Goal: Information Seeking & Learning: Check status

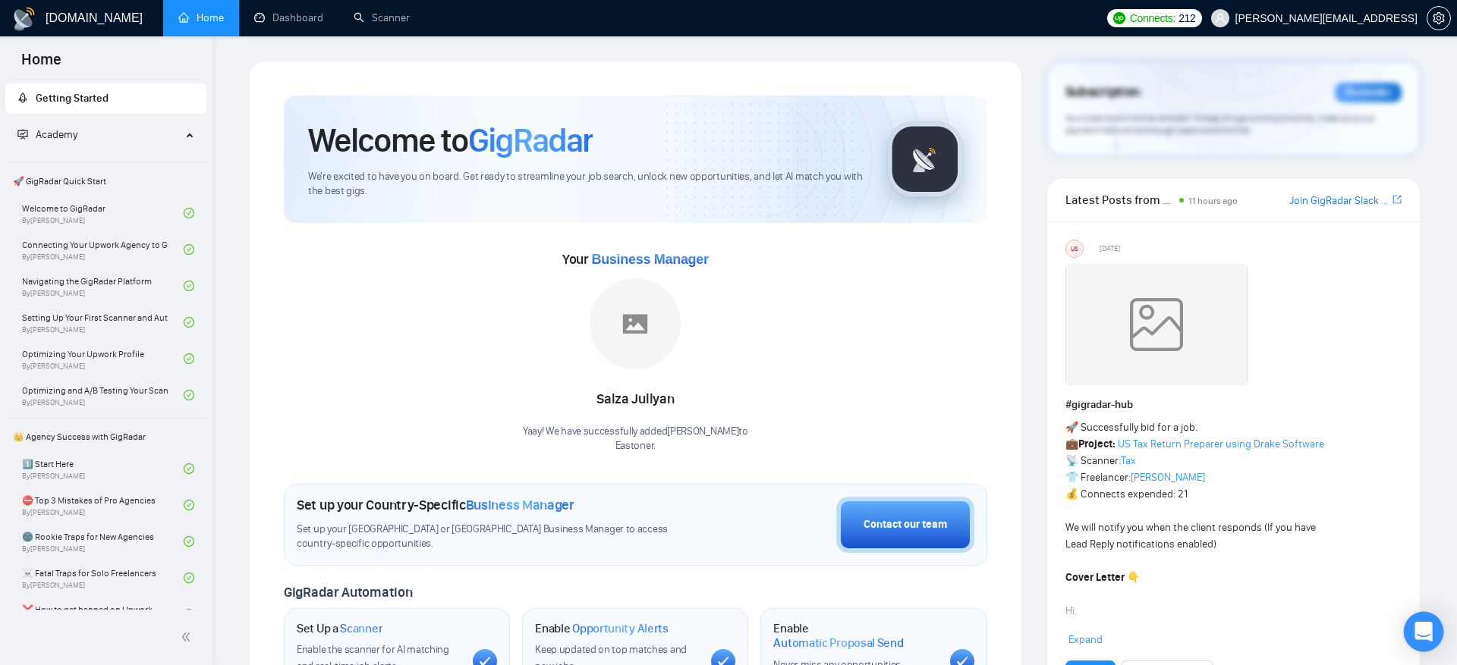
click at [1429, 632] on icon "Open Intercom Messenger" at bounding box center [1422, 632] width 17 height 20
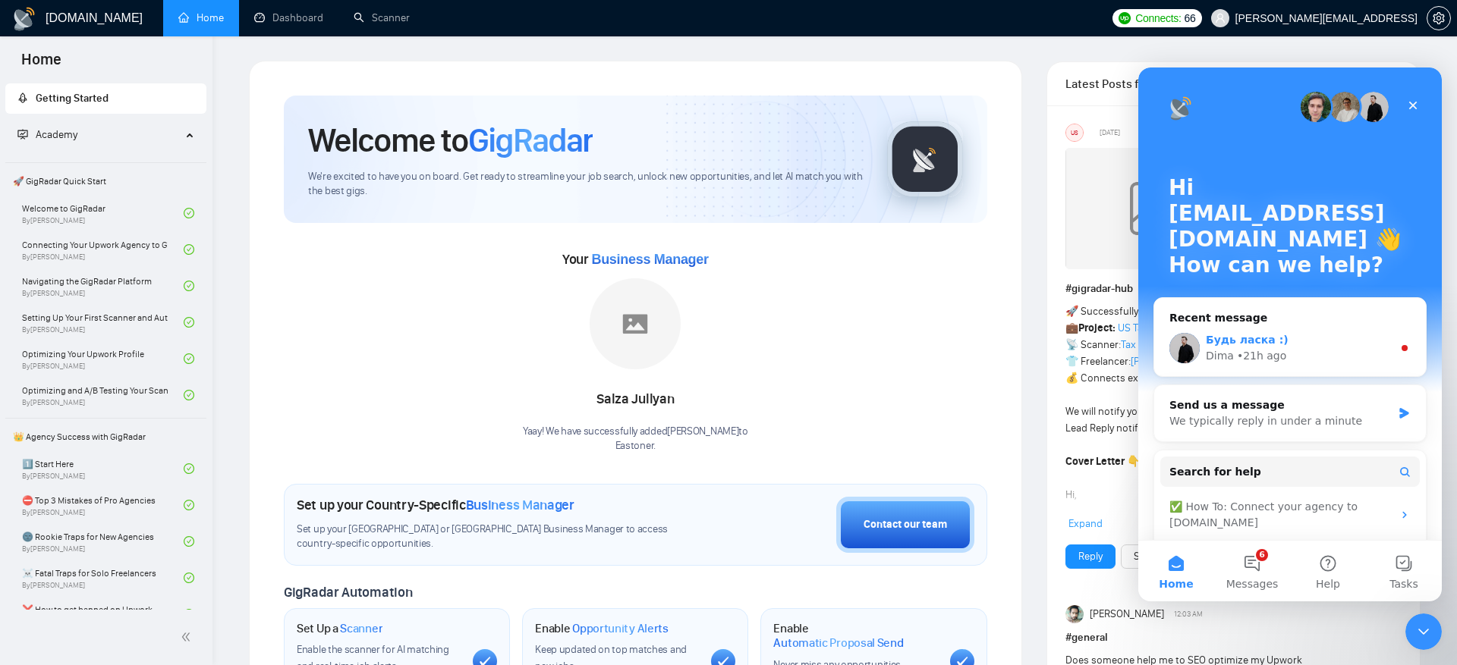
click at [1296, 346] on div "Будь ласка :)" at bounding box center [1299, 340] width 187 height 16
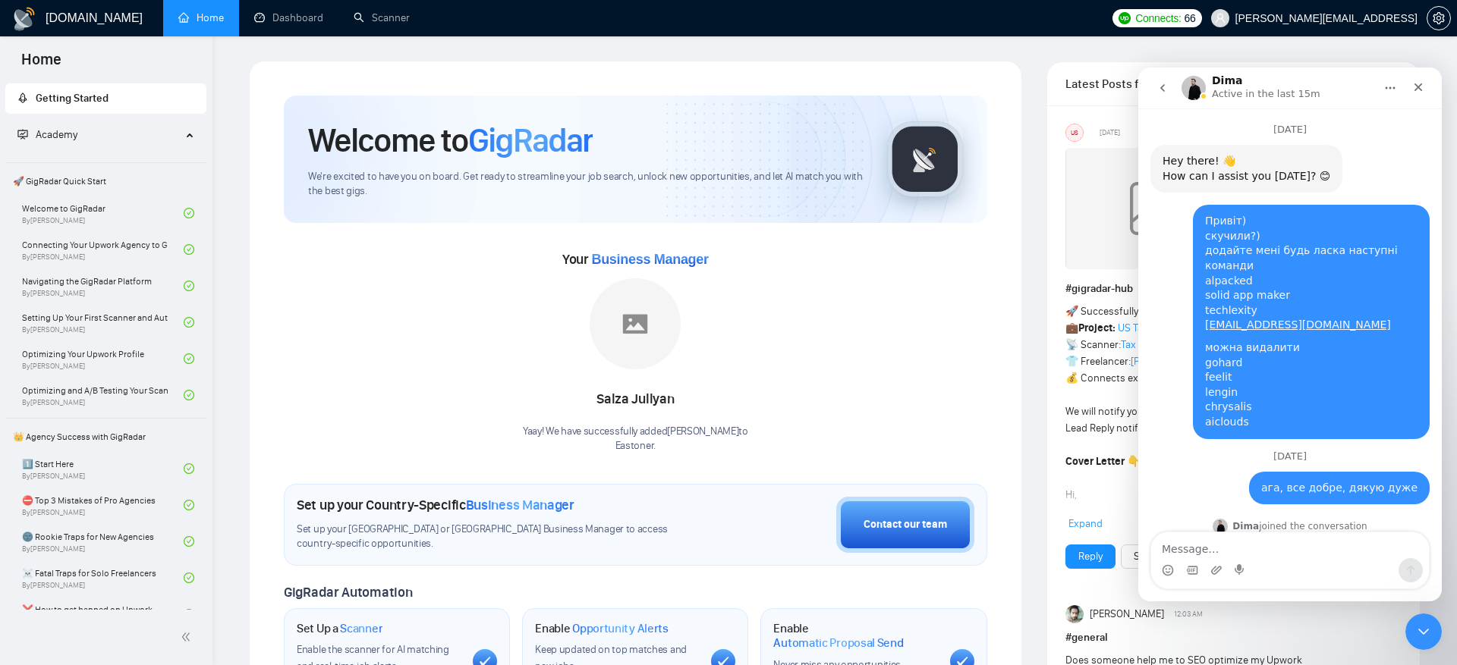
scroll to position [2, 0]
drag, startPoint x: 1338, startPoint y: 333, endPoint x: 1206, endPoint y: 284, distance: 140.9
click at [1206, 284] on div "Привіт) скучили?) додайте мені будь ласка наступні команди alpacked solid app m…" at bounding box center [1311, 274] width 212 height 119
copy div "alpacked solid app maker techlexity [EMAIL_ADDRESS][DOMAIN_NAME]"
click at [1257, 552] on textarea "Message…" at bounding box center [1290, 546] width 278 height 26
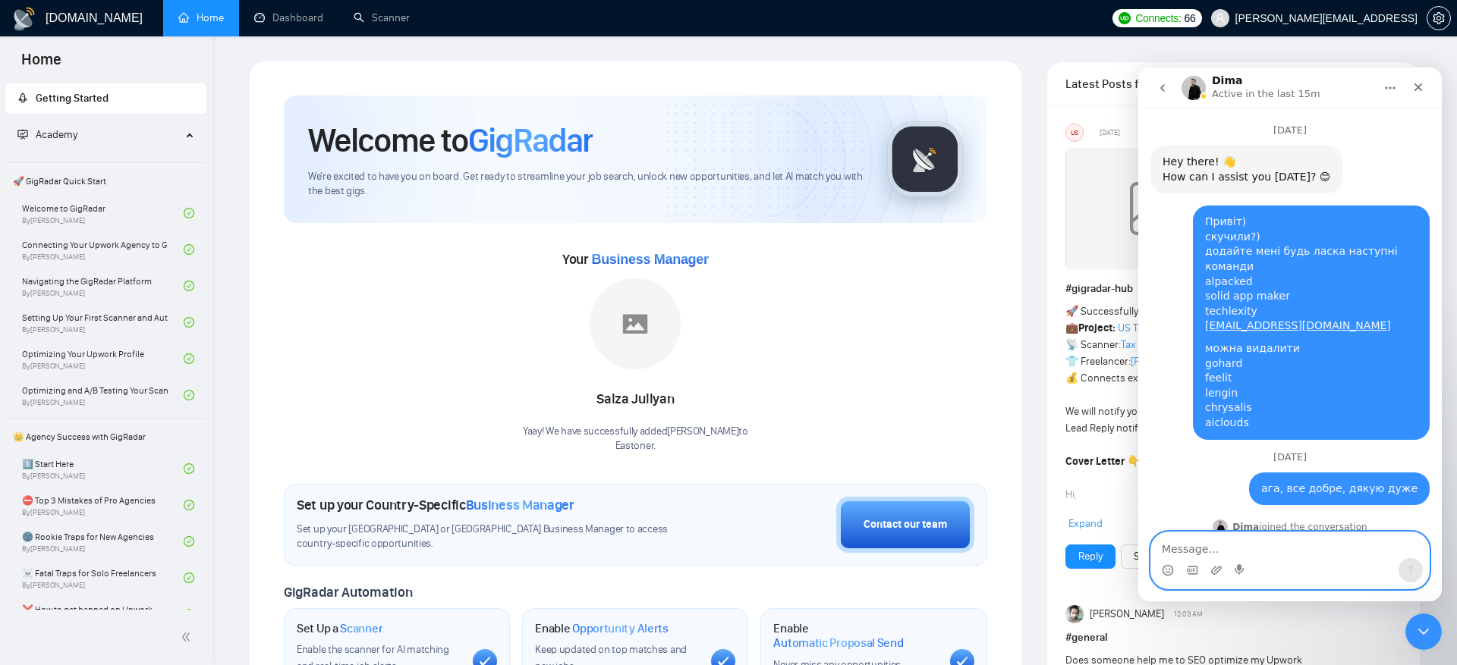
paste textarea "alpacked solid app maker techlexity [EMAIL_ADDRESS][DOMAIN_NAME]"
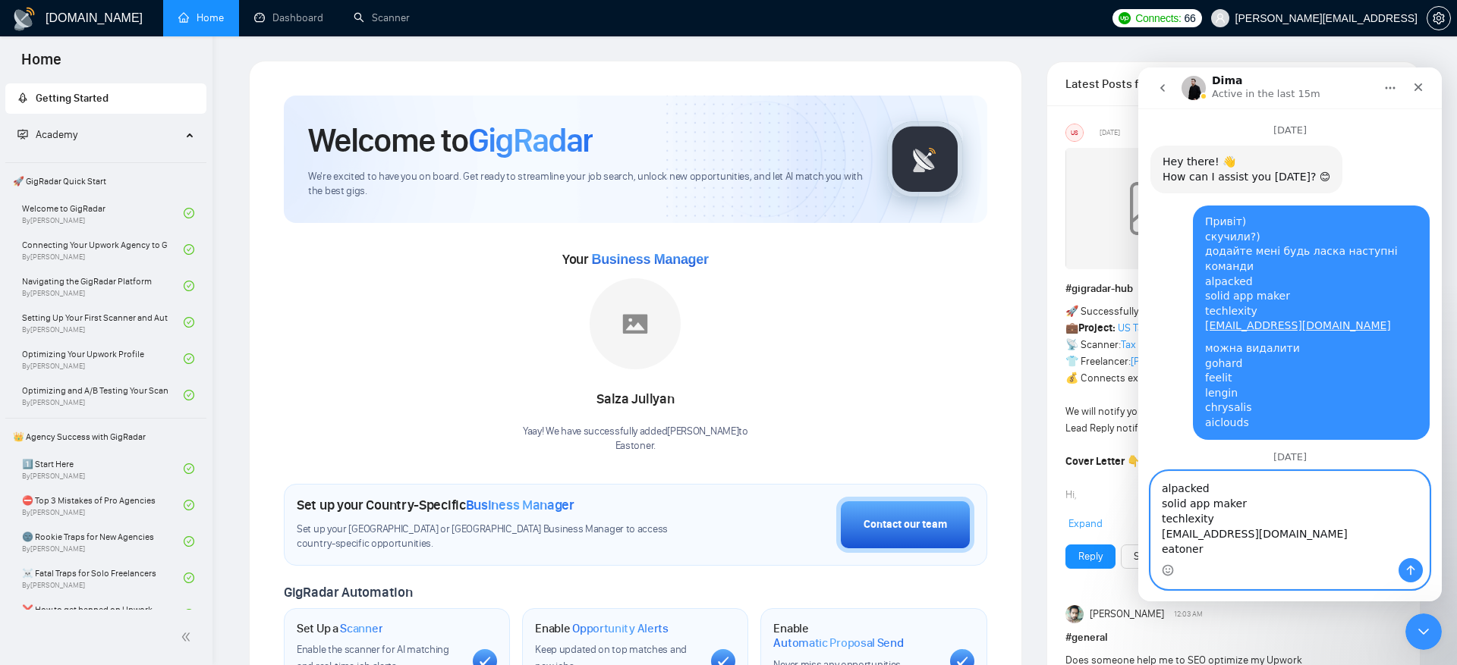
click at [1163, 474] on textarea "alpacked solid app maker techlexity [EMAIL_ADDRESS][DOMAIN_NAME] eatoner" at bounding box center [1290, 515] width 278 height 86
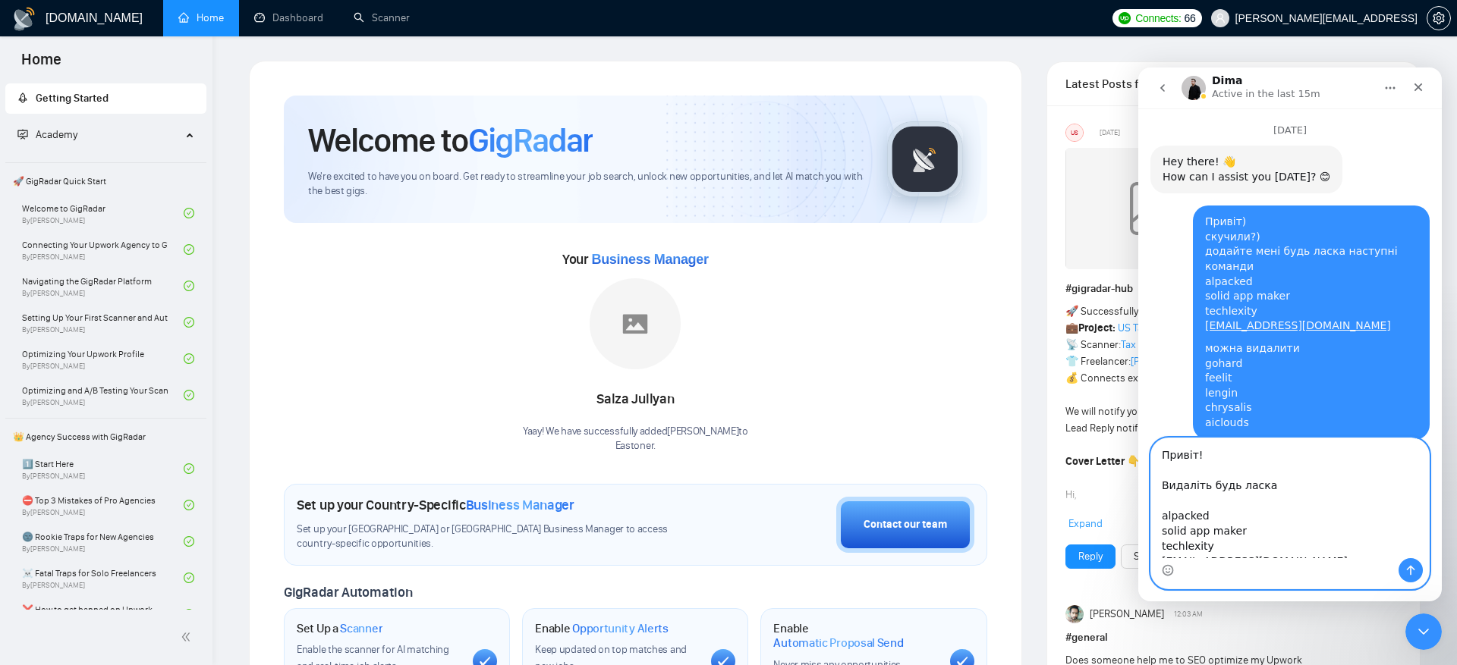
scroll to position [42, 0]
click at [1272, 549] on textarea "Привіт! Видаліть будь ласка alpacked solid app maker techlexity [EMAIL_ADDRESS]…" at bounding box center [1290, 499] width 278 height 120
paste textarea "[EMAIL_ADDRESS][DOMAIN_NAME] [PERSON_NAME][DOMAIN_NAME][EMAIL_ADDRESS][DOMAIN_N…"
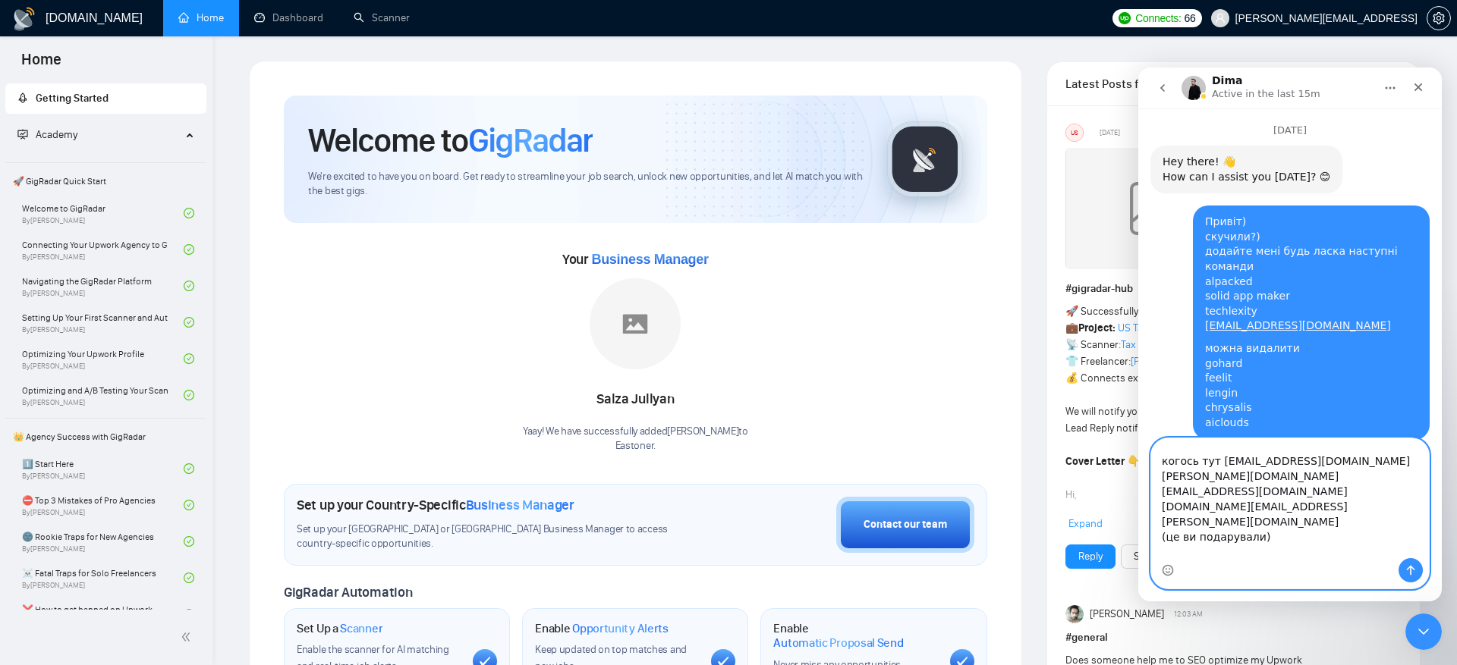
scroll to position [222, 0]
drag, startPoint x: 1212, startPoint y: 542, endPoint x: 1148, endPoint y: 528, distance: 65.9
click at [1148, 528] on div "Привіт! Видаліть будь ласка alpacked solid app maker techlexity [EMAIL_ADDRESS]…" at bounding box center [1289, 514] width 303 height 152
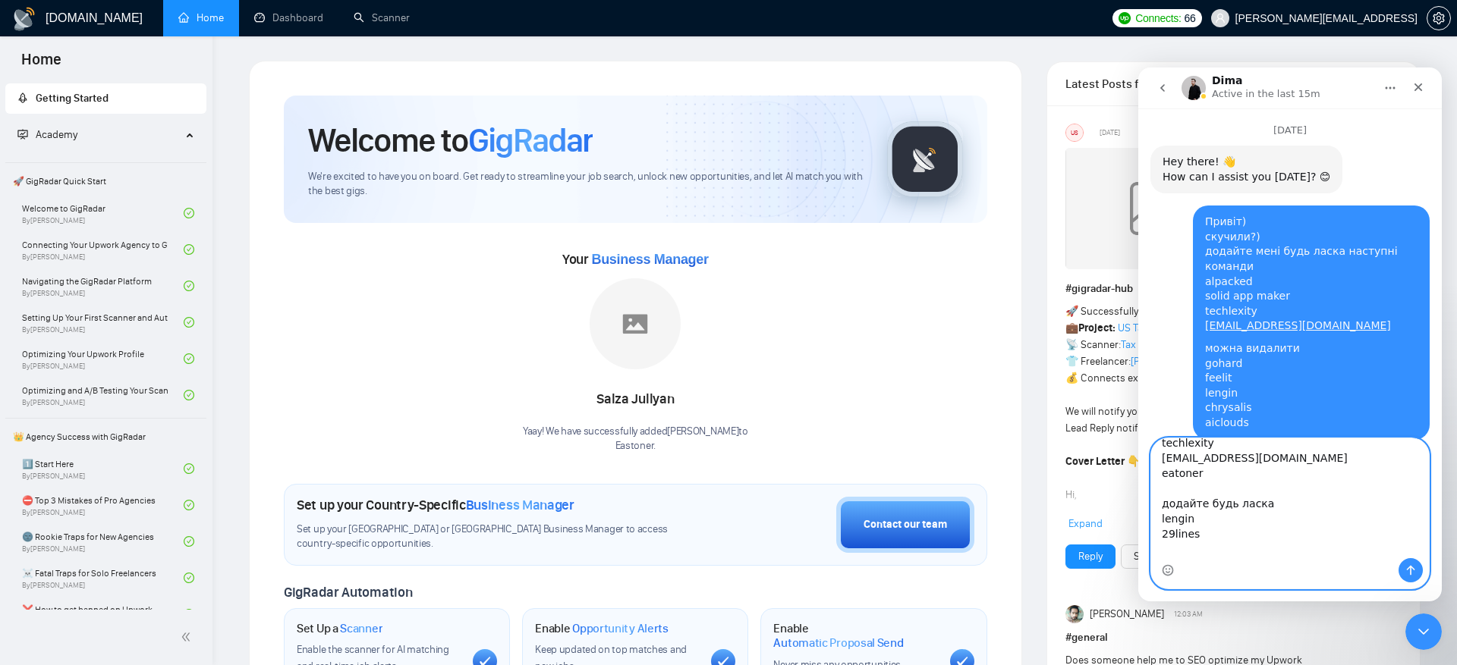
scroll to position [120, 0]
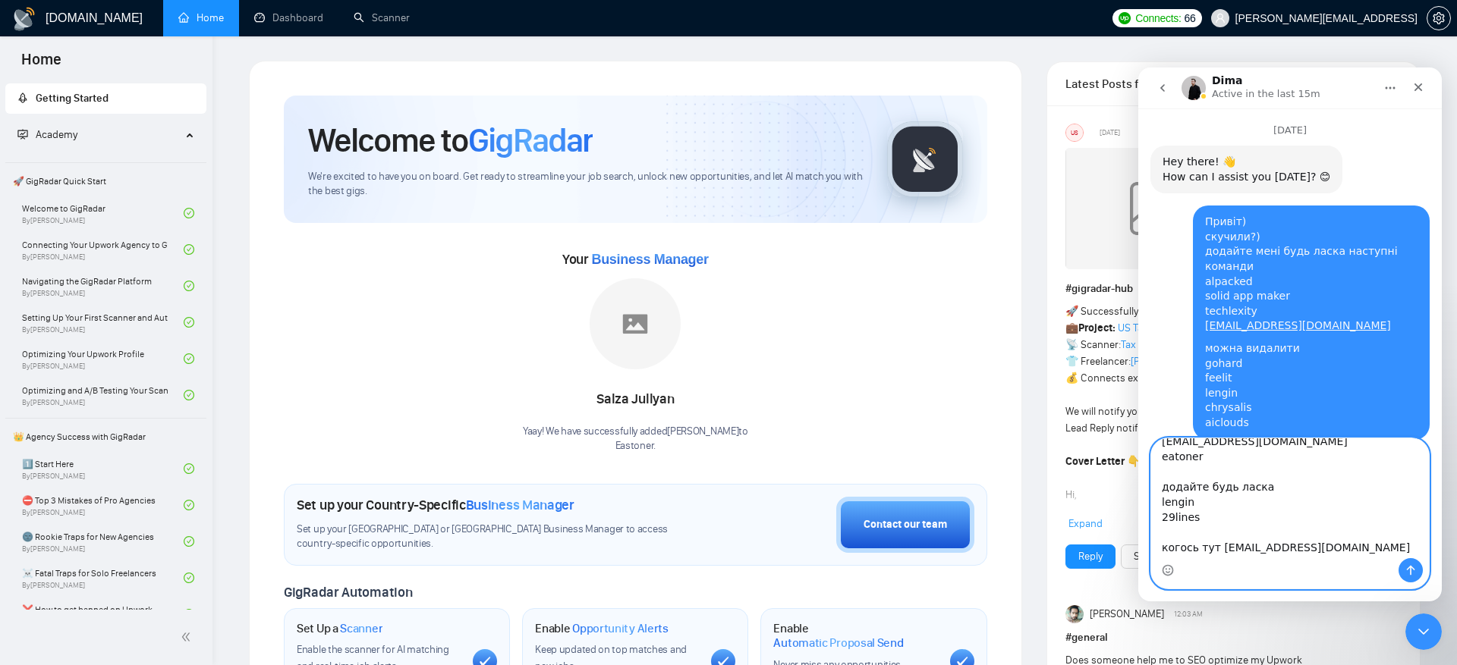
click at [1162, 501] on textarea "Привіт! Видаліть будь ласка alpacked solid app maker techlexity [EMAIL_ADDRESS]…" at bounding box center [1290, 499] width 278 height 120
click at [1161, 517] on textarea "Привіт! Видаліть будь ласка alpacked solid app maker techlexity [EMAIL_ADDRESS]…" at bounding box center [1290, 499] width 278 height 120
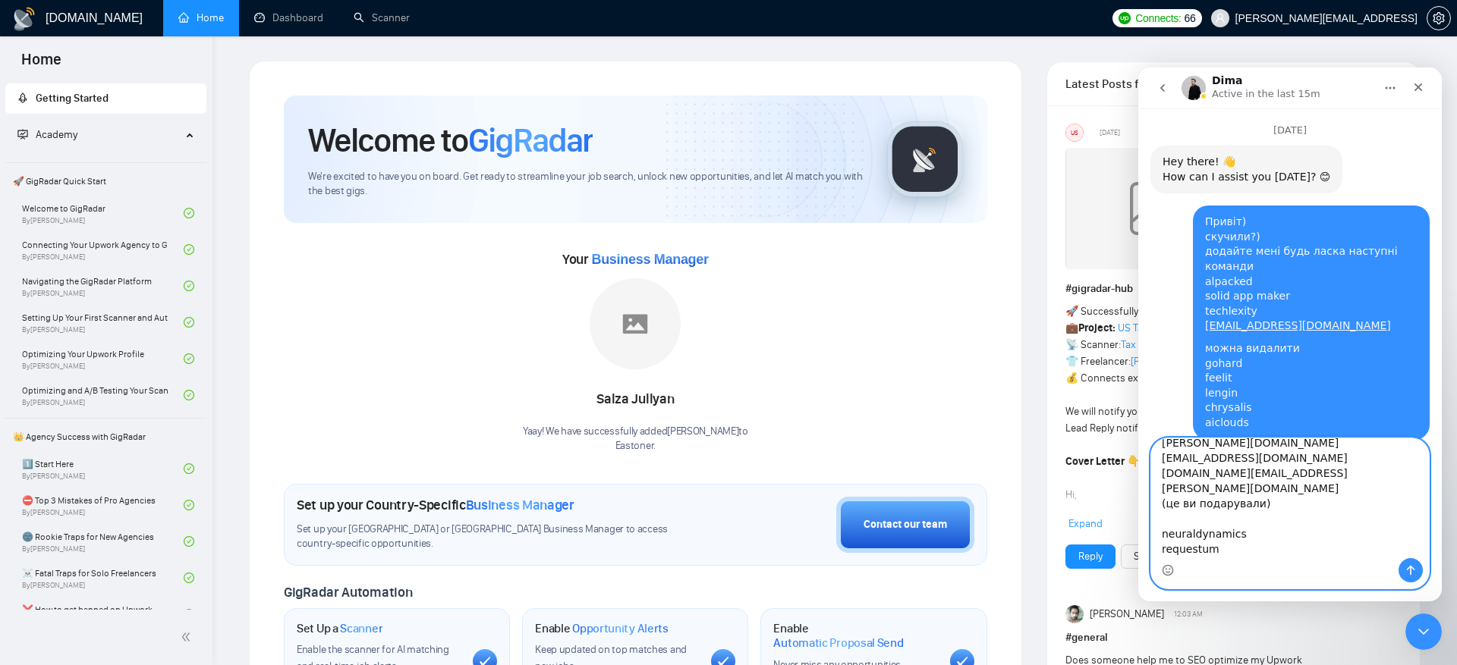
scroll to position [209, 0]
click at [1157, 460] on textarea "Привіт! Видаліть будь ласка alpacked solid app maker techlexity [EMAIL_ADDRESS]…" at bounding box center [1290, 499] width 278 height 120
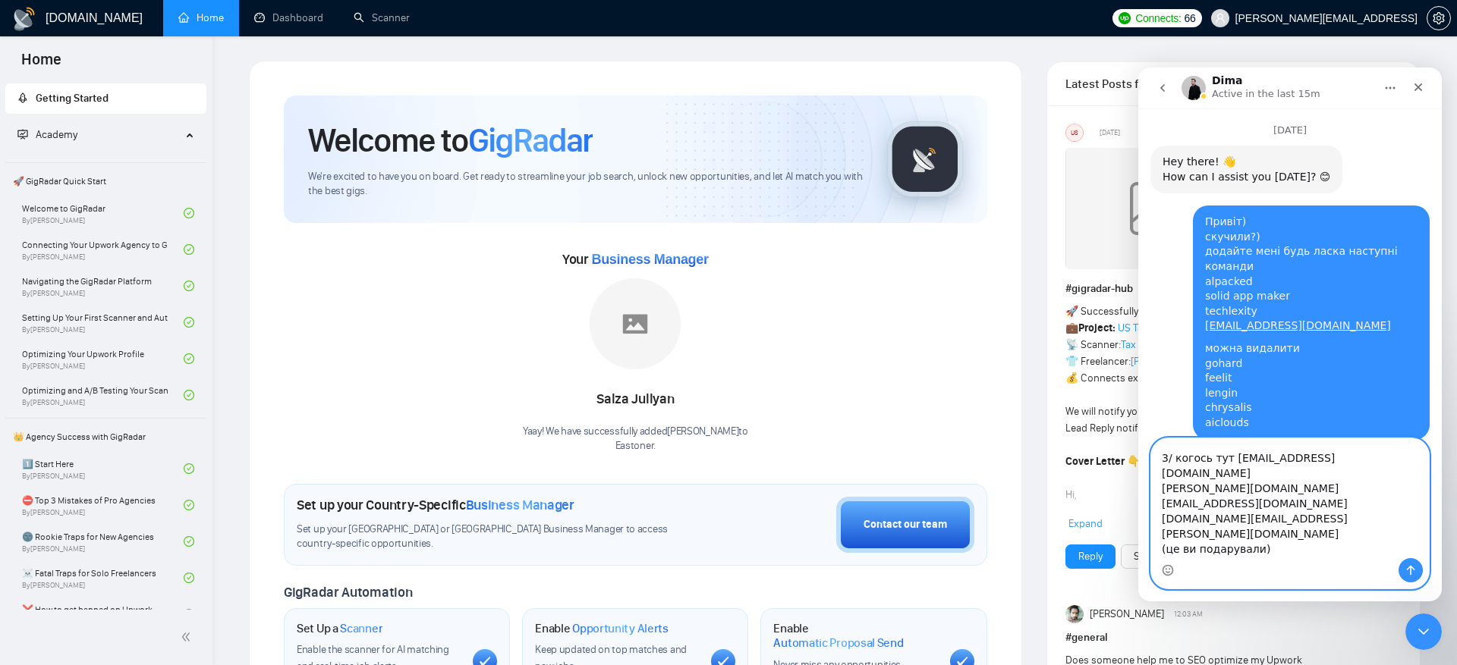
click at [1159, 536] on textarea "Привіт! Видаліть будь ласка alpacked solid app maker techlexity [EMAIL_ADDRESS]…" at bounding box center [1290, 499] width 278 height 120
click at [1159, 546] on textarea "Привіт! Видаліть будь ласка alpacked solid app maker techlexity [EMAIL_ADDRESS]…" at bounding box center [1290, 499] width 278 height 120
type textarea "Привіт! Видаліть будь ласка alpacked solid app maker techlexity [EMAIL_ADDRESS]…"
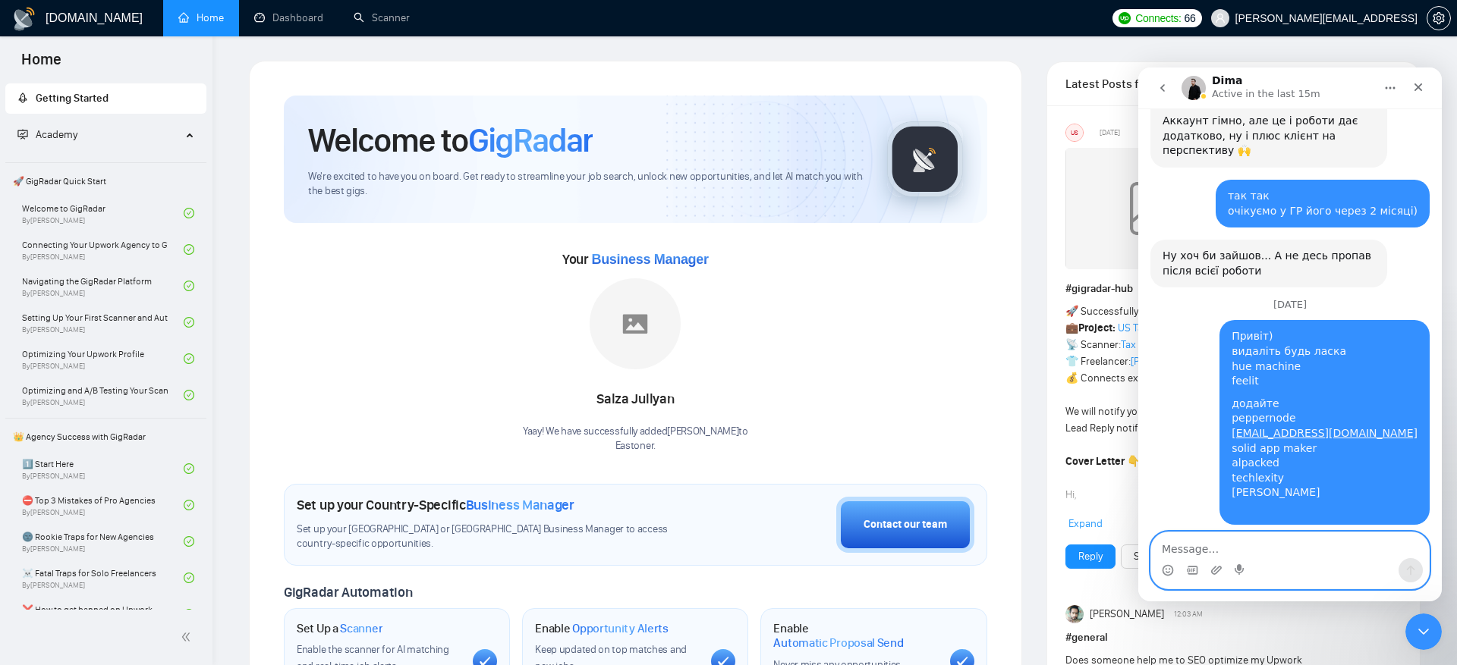
scroll to position [16131, 0]
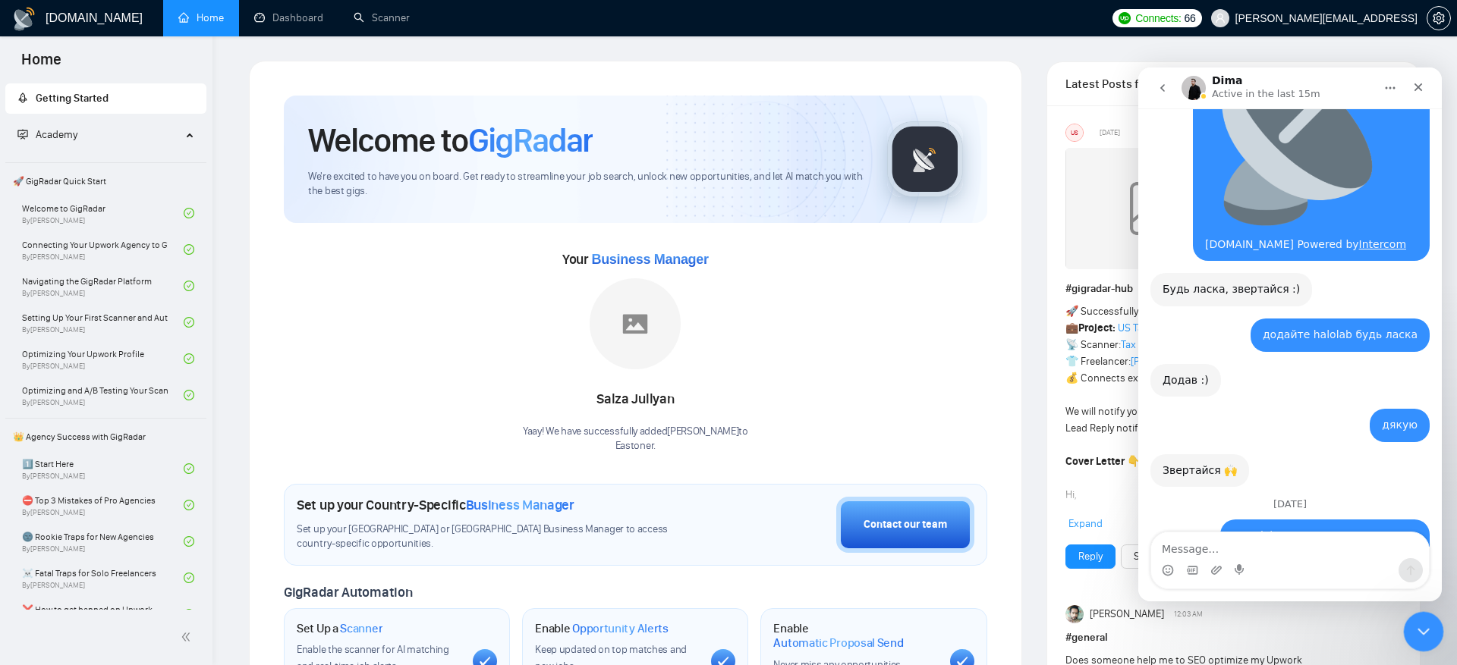
click at [1426, 637] on icon "Close Intercom Messenger" at bounding box center [1421, 630] width 18 height 18
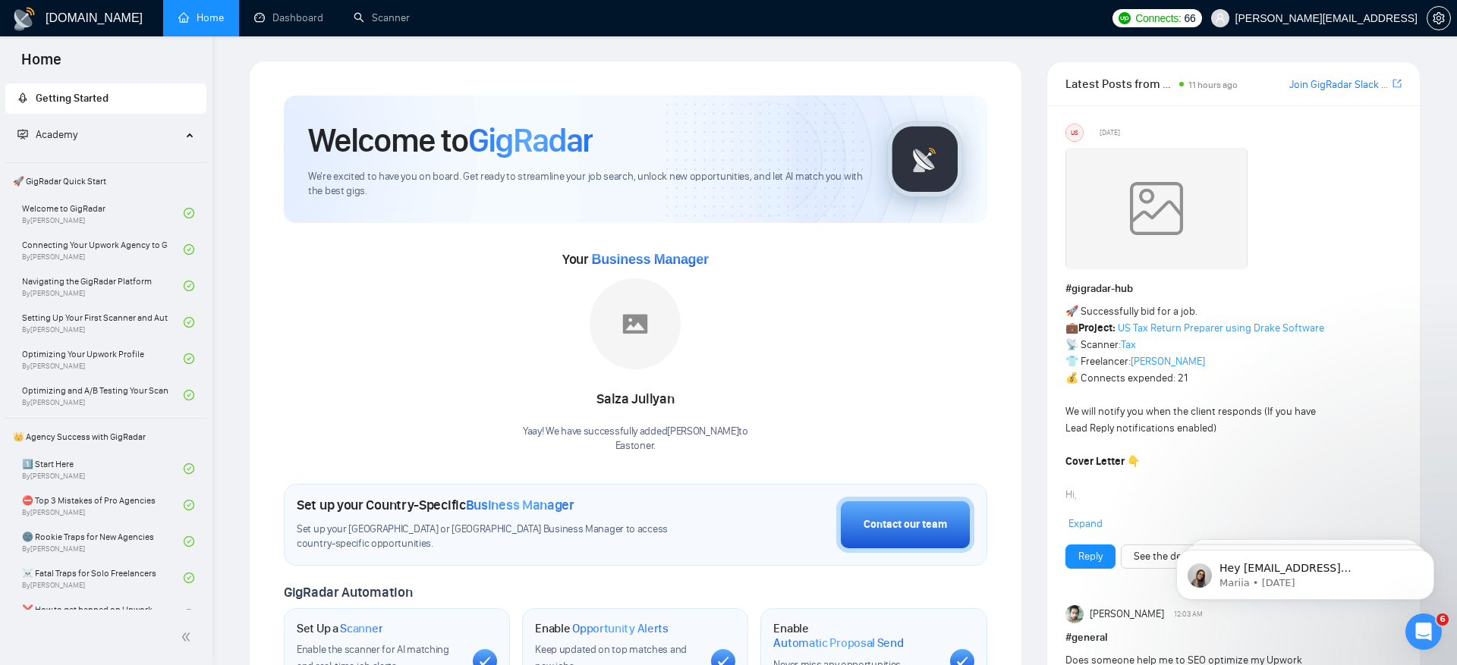
scroll to position [16211, 0]
click at [1421, 623] on icon "Open Intercom Messenger" at bounding box center [1421, 630] width 25 height 25
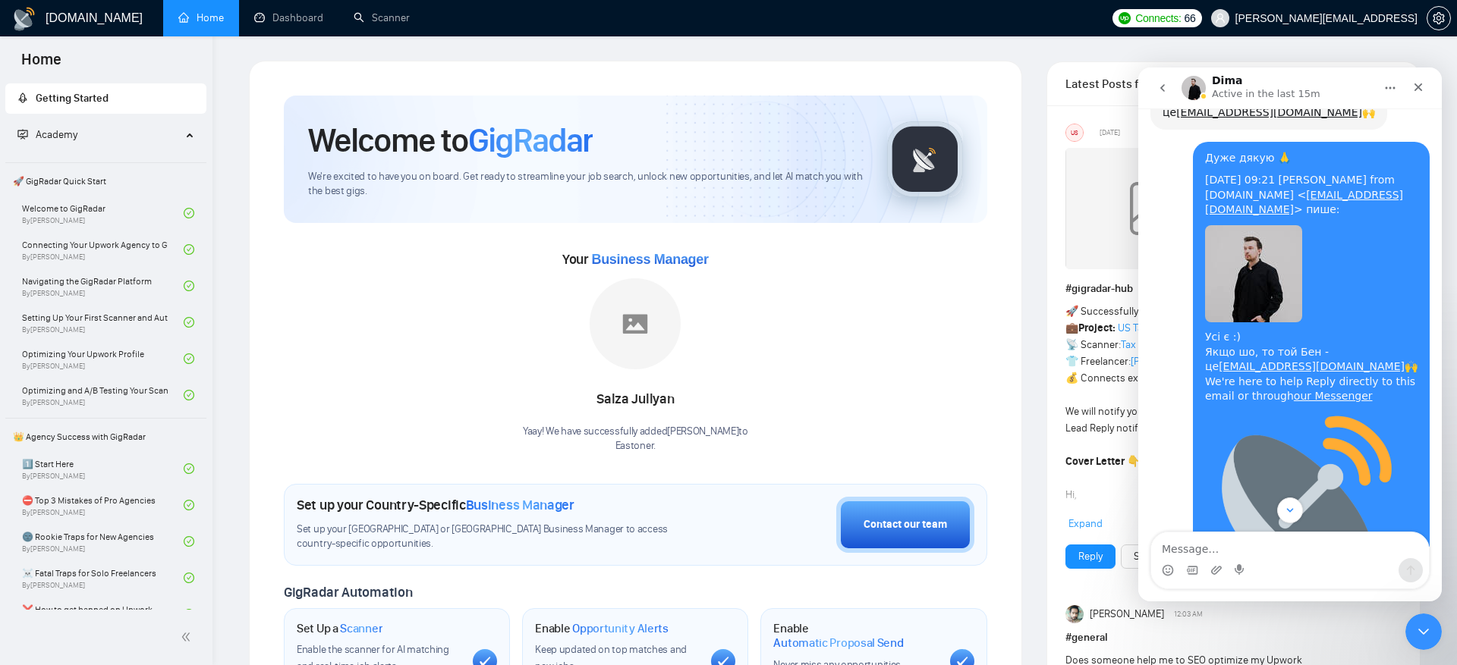
scroll to position [16236, 0]
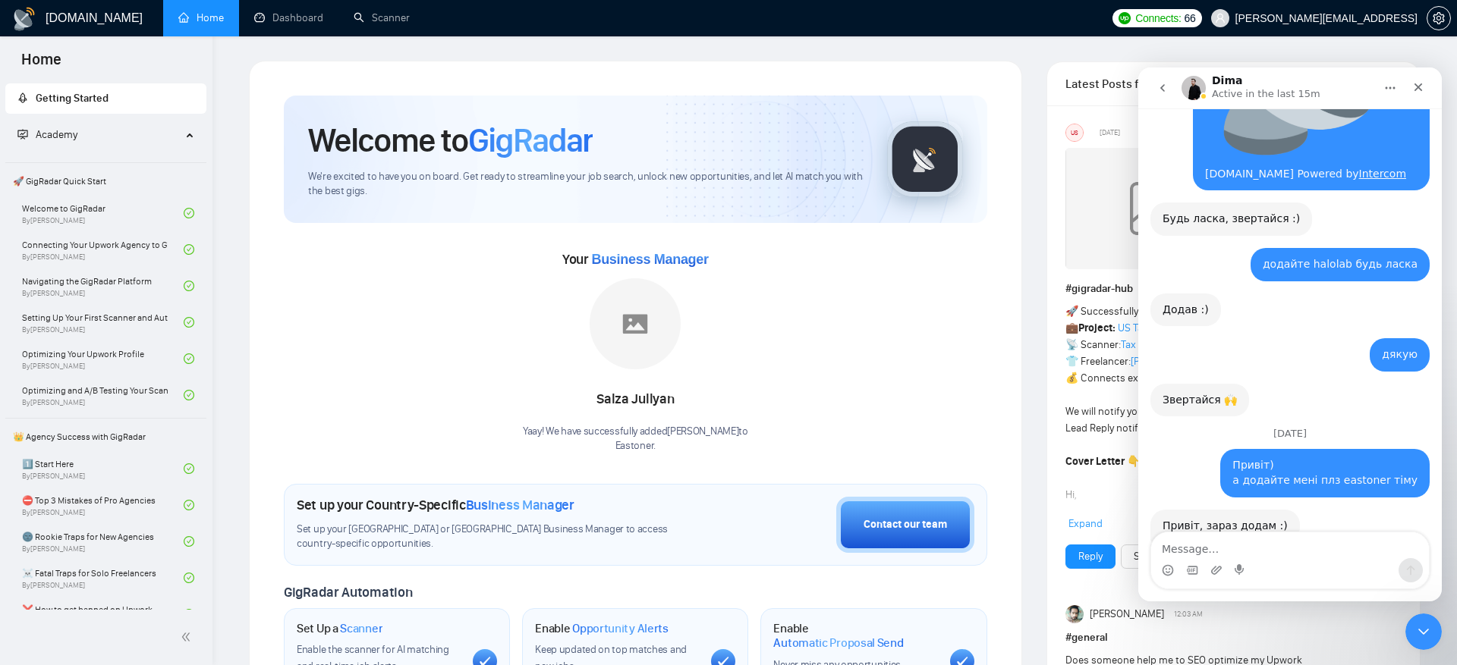
click at [1307, 538] on textarea "Message…" at bounding box center [1290, 546] width 278 height 26
type textarea "lzre"
click at [1168, 569] on icon "Emoji picker" at bounding box center [1167, 569] width 5 height 2
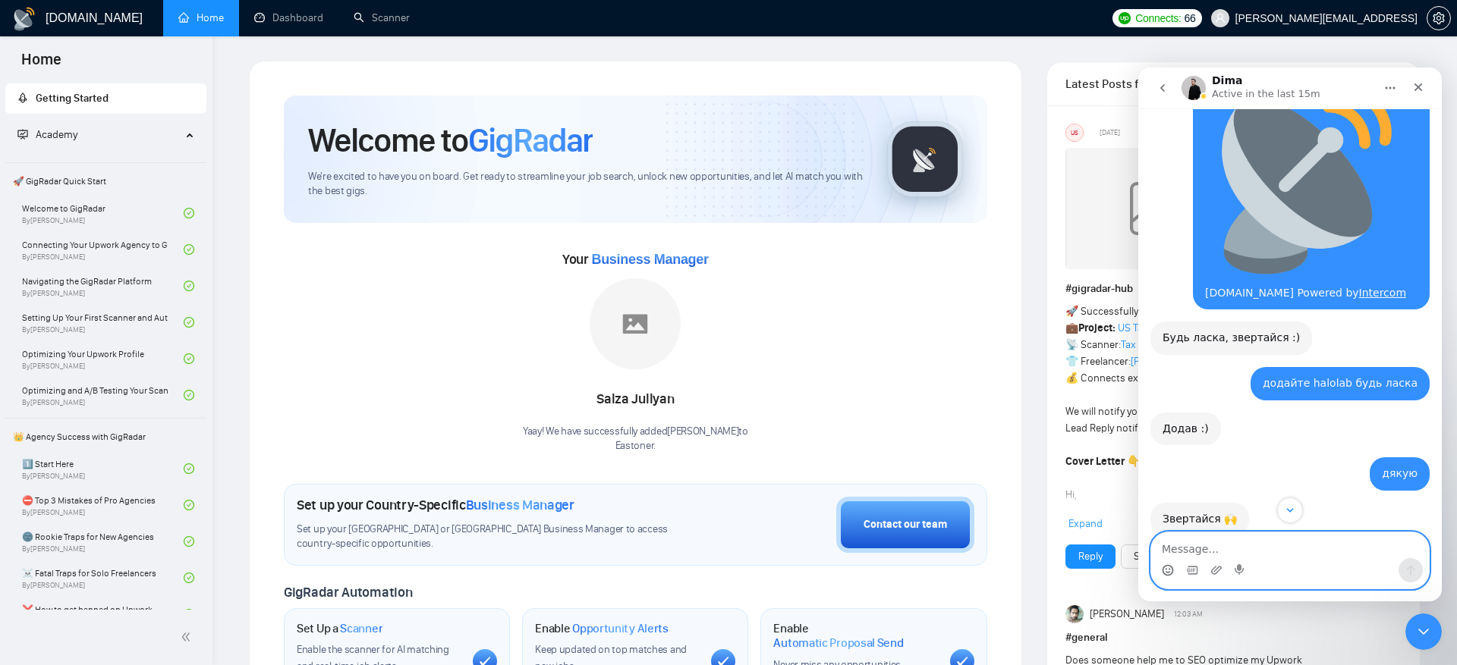
scroll to position [16473, 0]
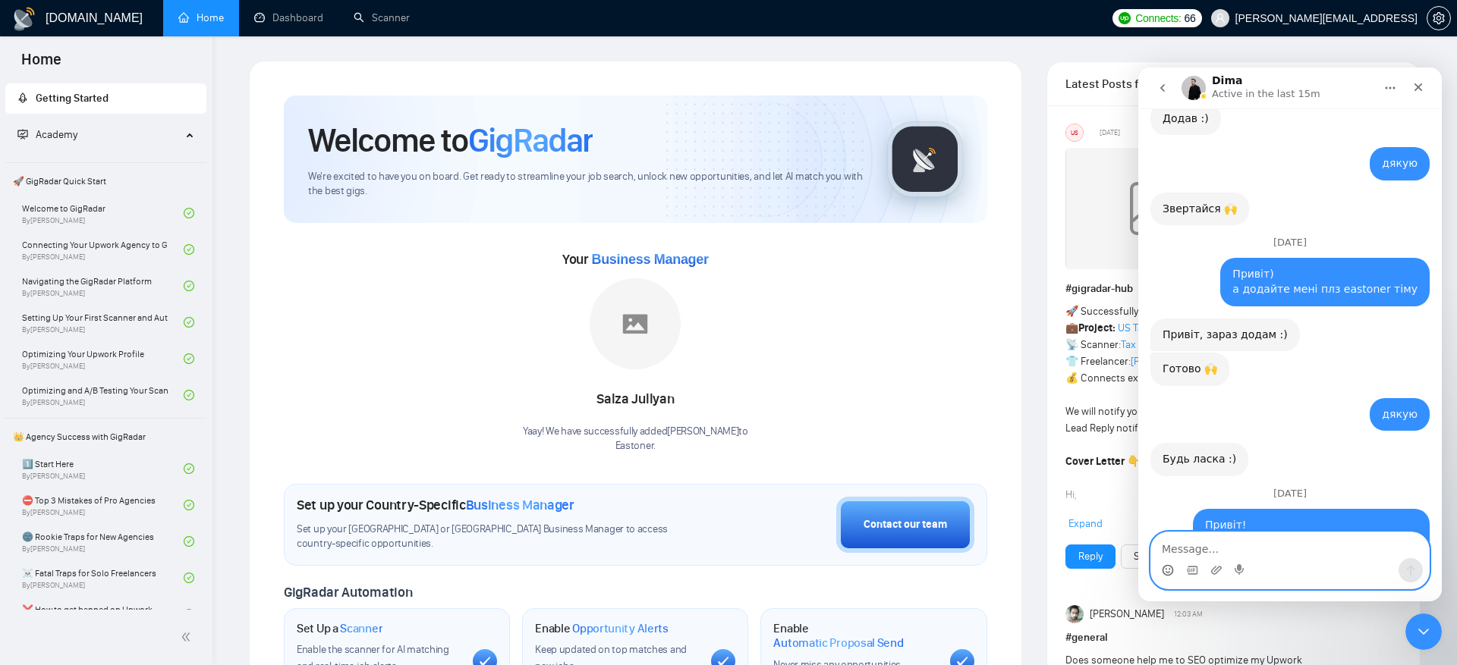
click at [1262, 539] on textarea "Message…" at bounding box center [1290, 546] width 278 height 26
type textarea "[PERSON_NAME]"
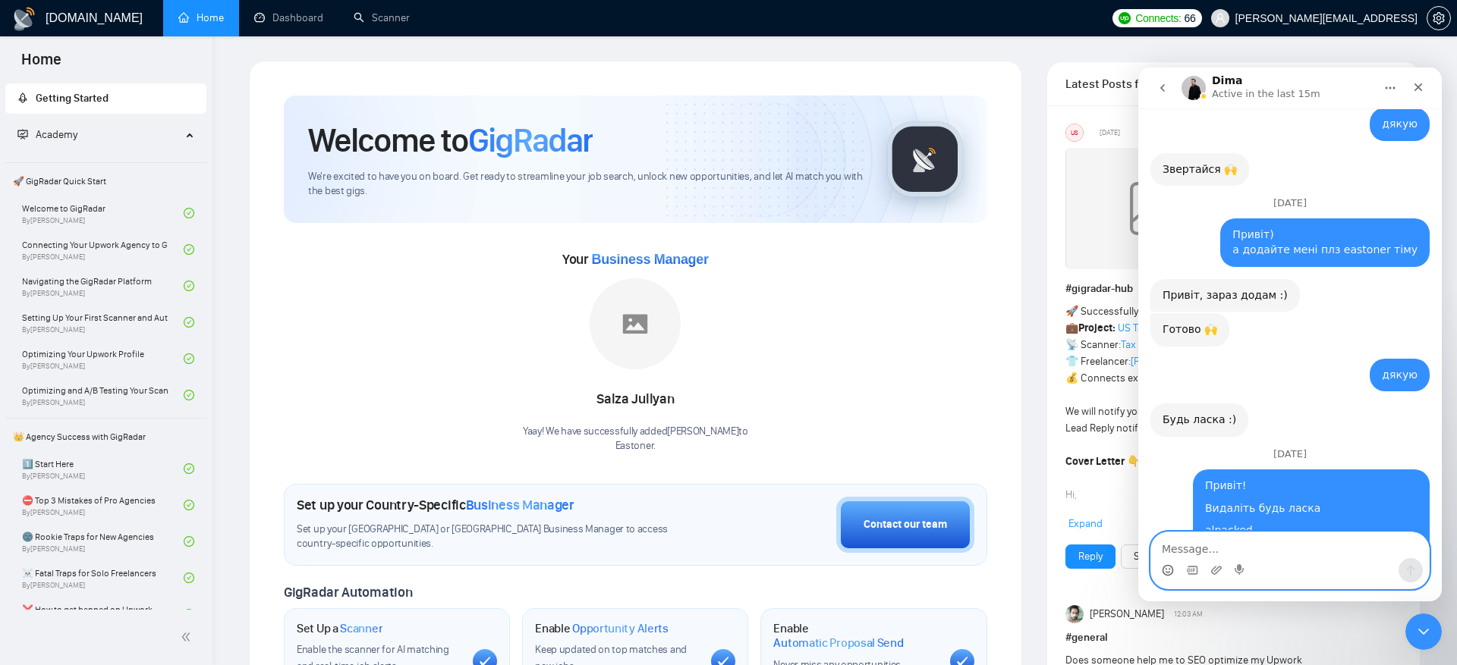
scroll to position [16519, 0]
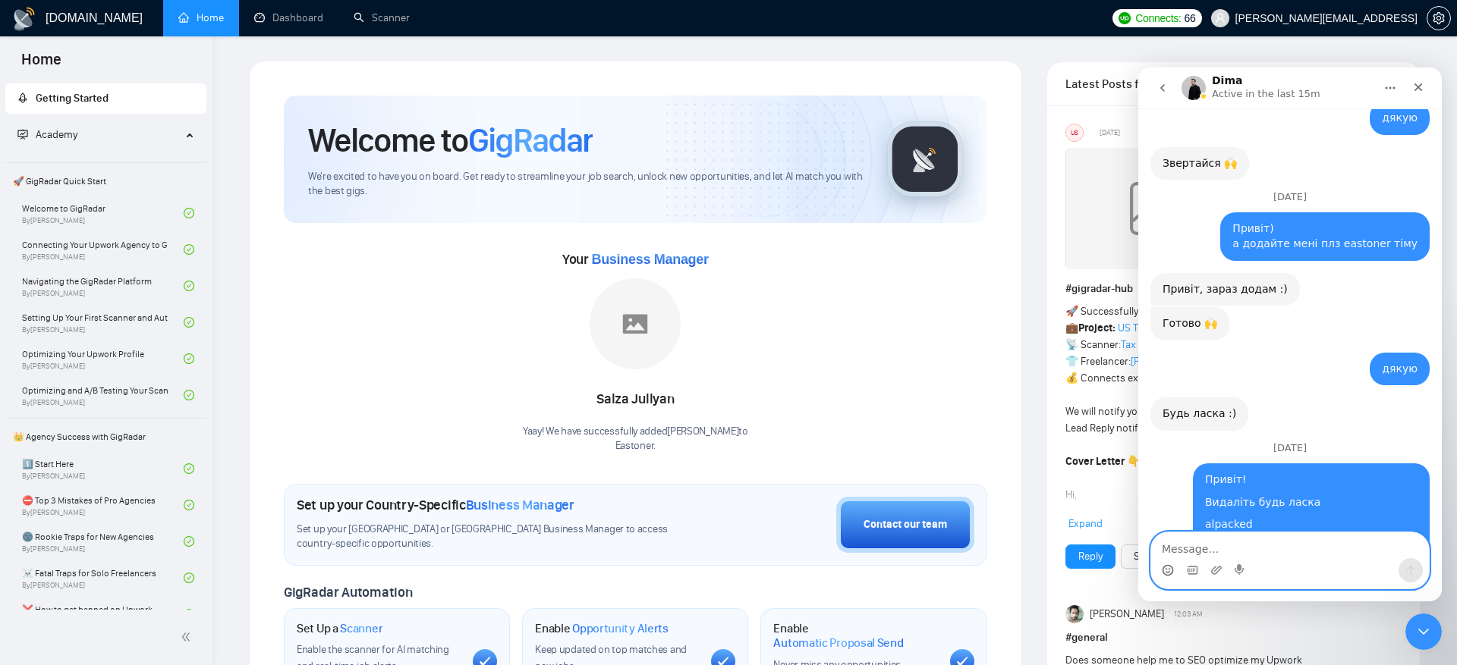
paste textarea "[EMAIL_ADDRESS][DOMAIN_NAME]"
type textarea "[EMAIL_ADDRESS][DOMAIN_NAME]"
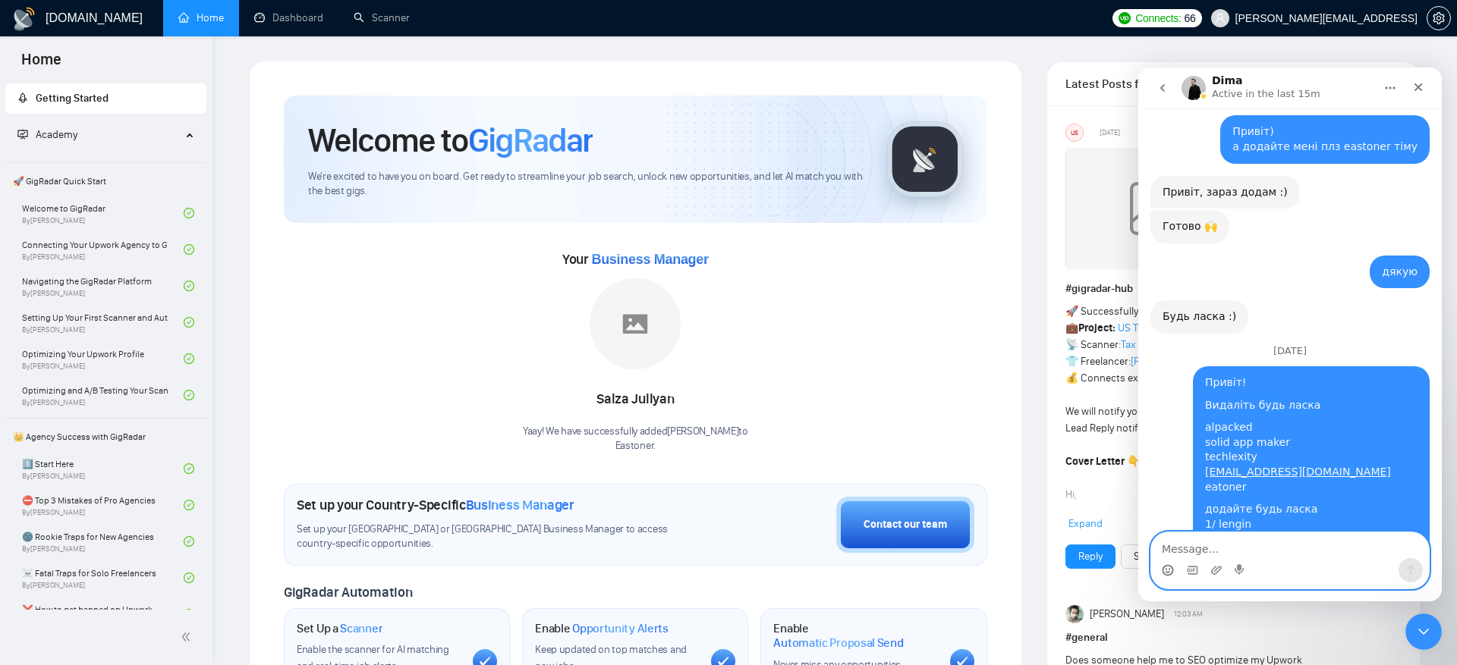
scroll to position [16773, 0]
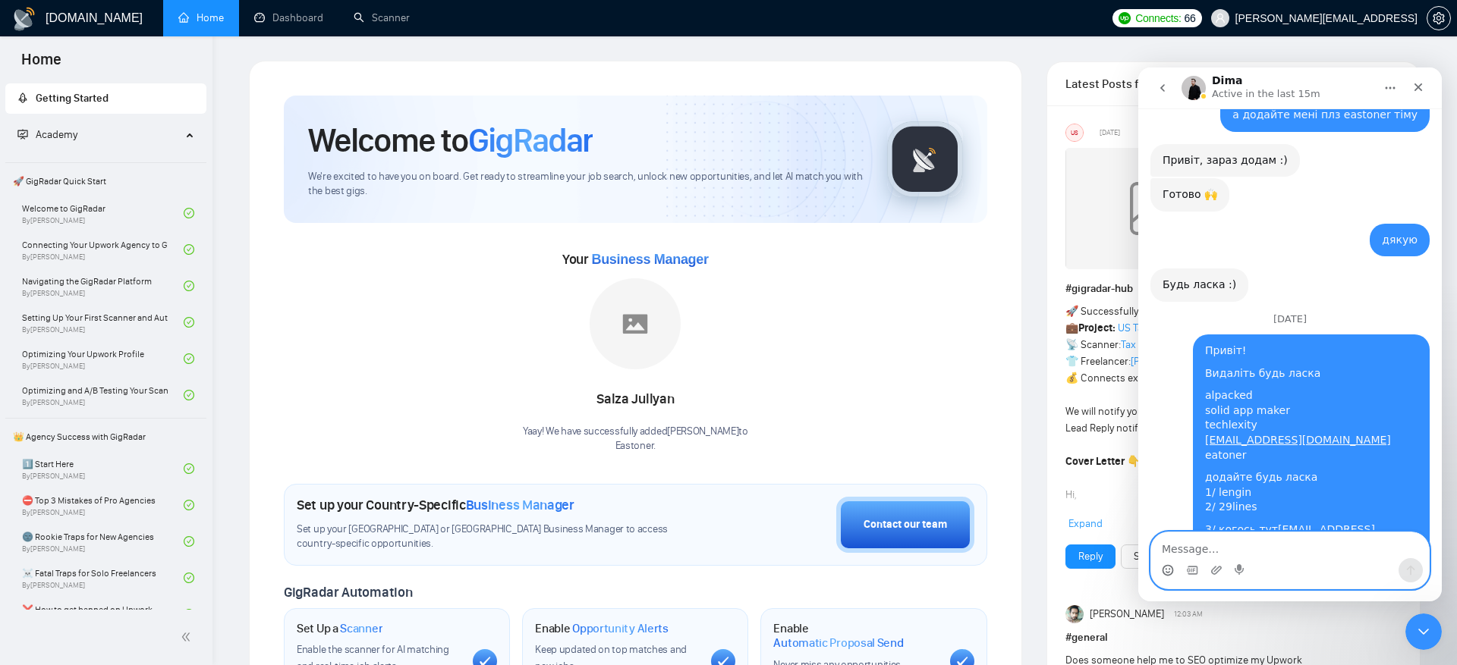
click at [1237, 552] on textarea "Message…" at bounding box center [1290, 546] width 278 height 26
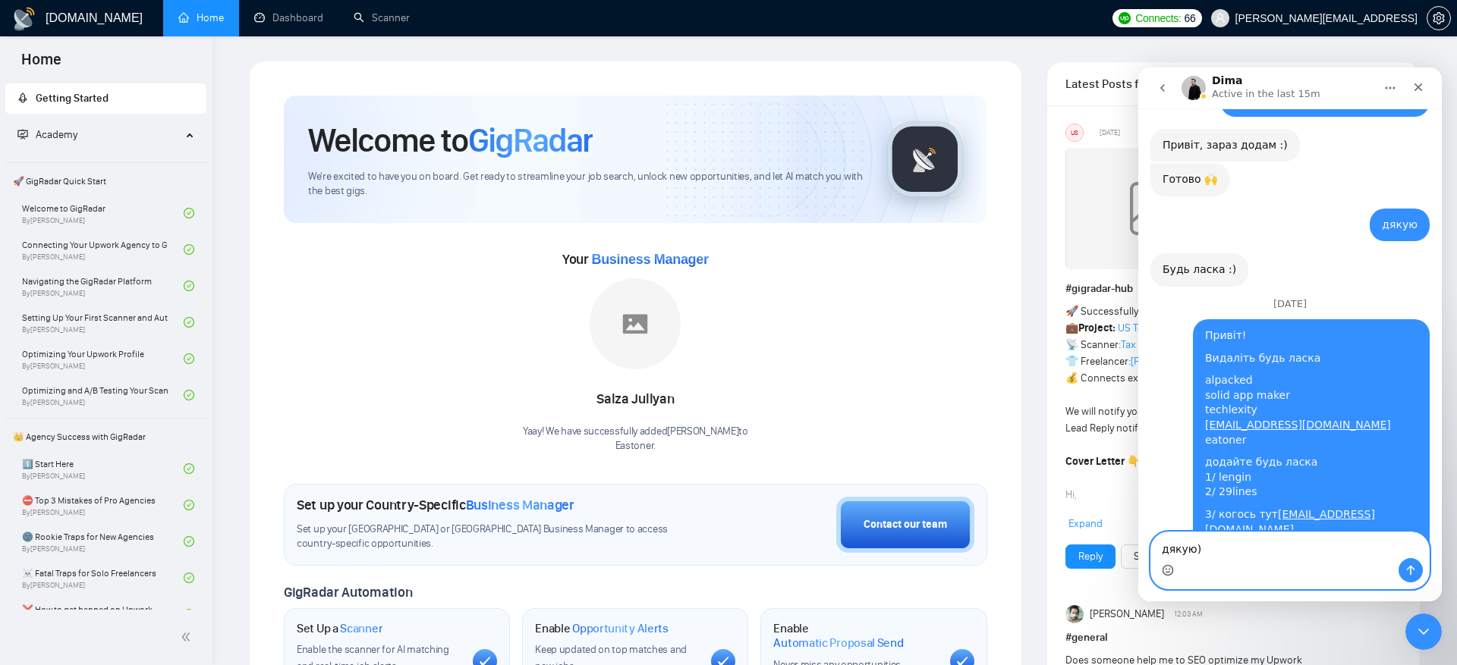
type textarea "дякую)"
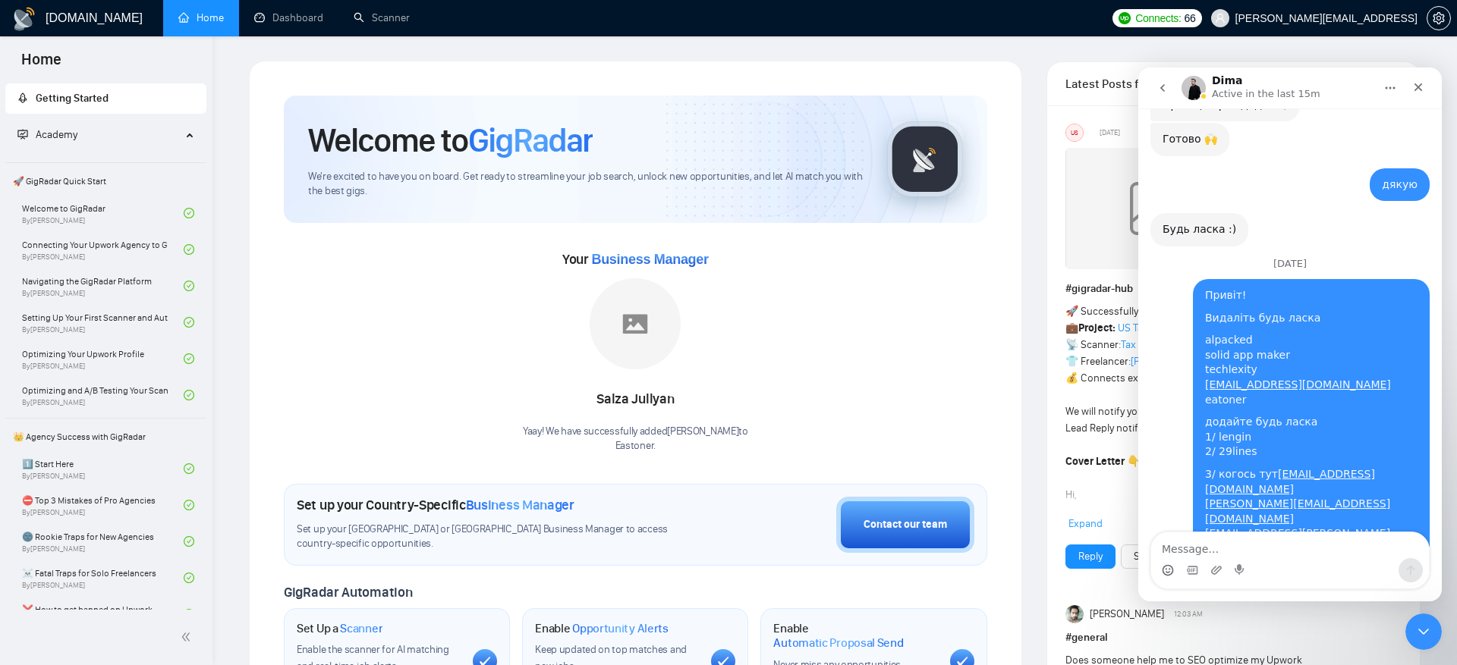
scroll to position [16899, 0]
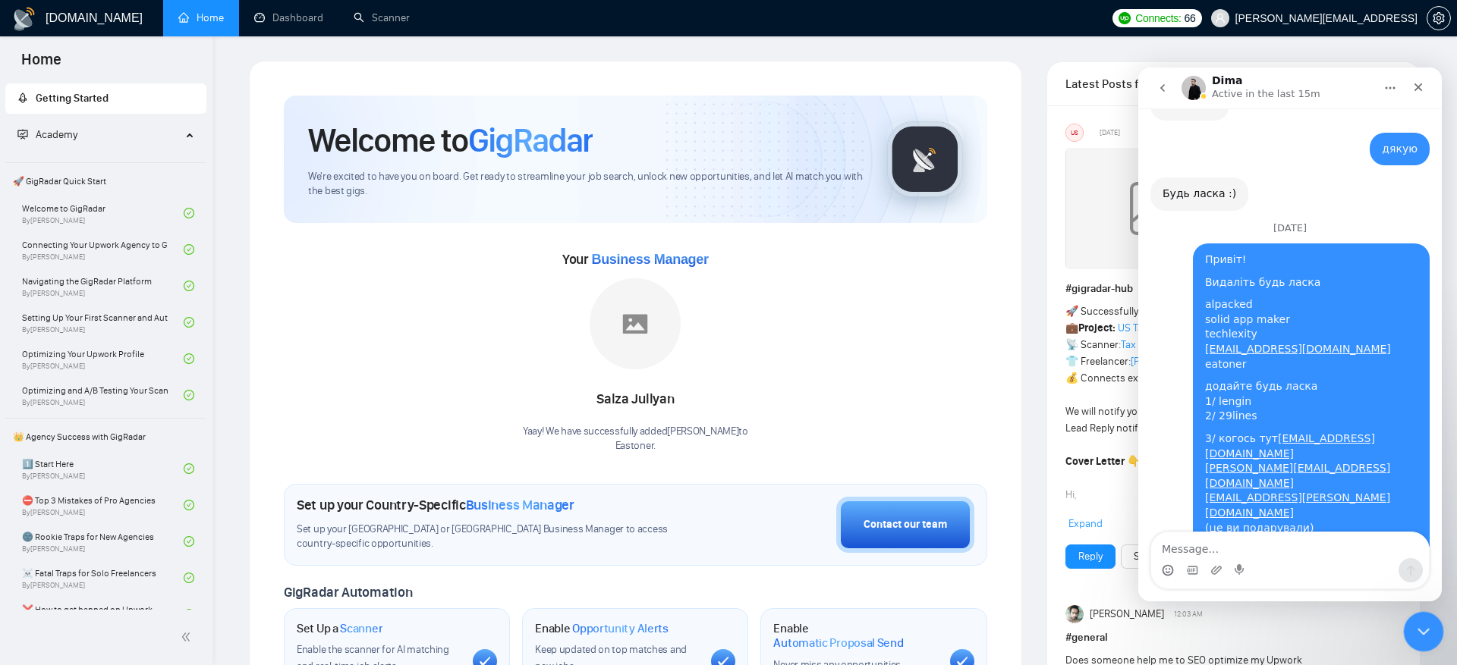
click at [1410, 624] on div "Close Intercom Messenger" at bounding box center [1421, 630] width 36 height 36
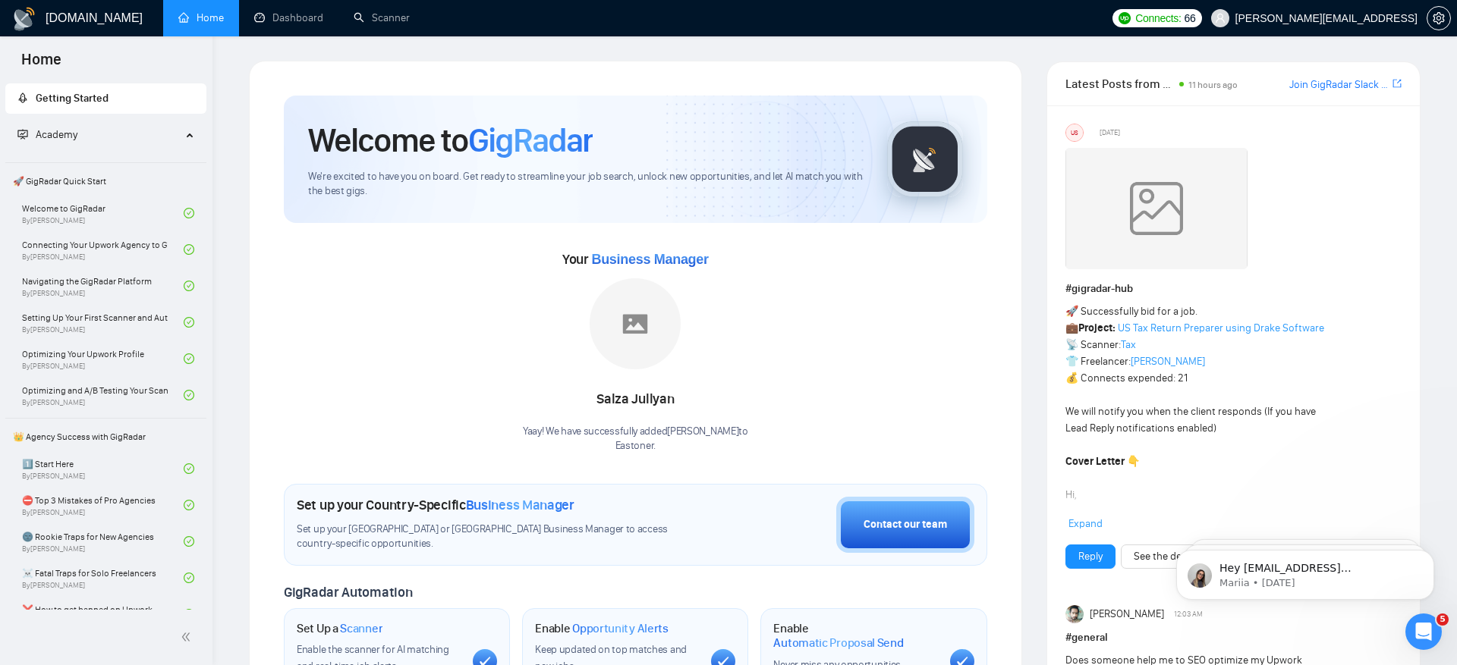
scroll to position [0, 0]
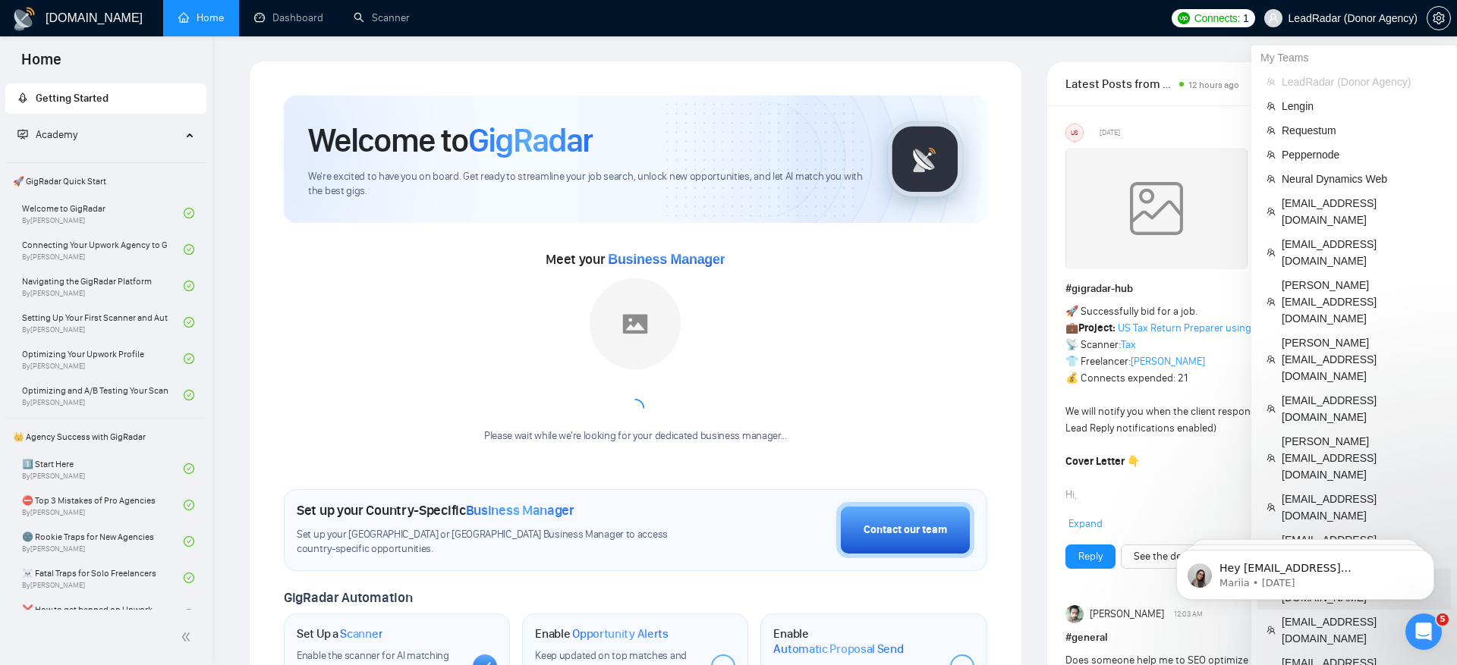
click at [1363, 573] on span "[EMAIL_ADDRESS][DOMAIN_NAME]" at bounding box center [1361, 589] width 160 height 33
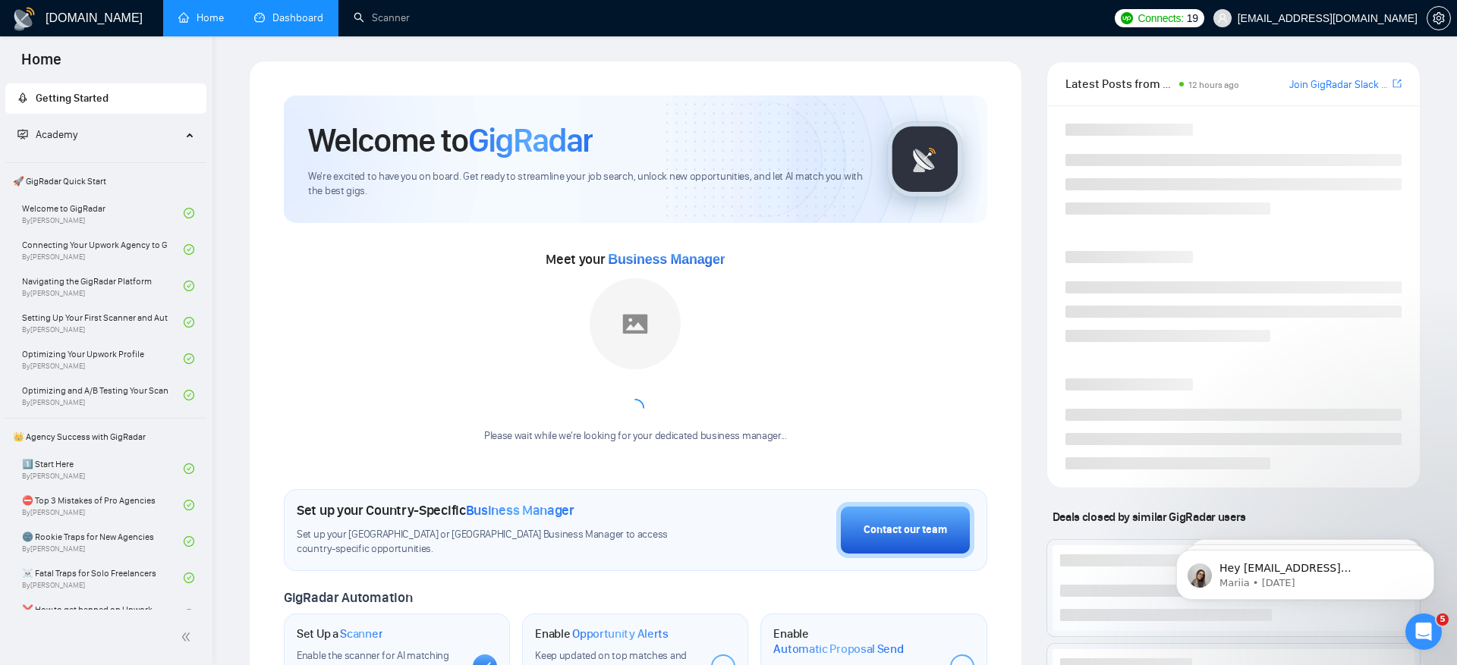
click at [309, 19] on link "Dashboard" at bounding box center [288, 17] width 69 height 13
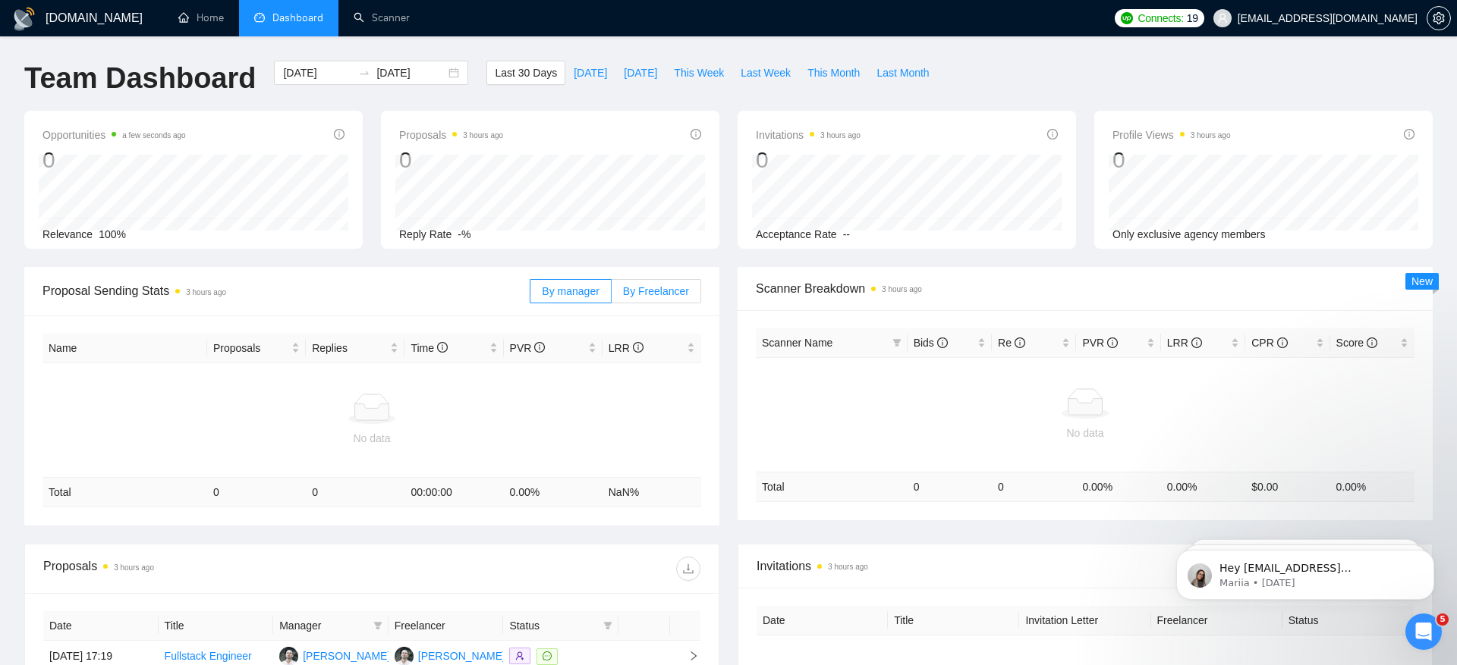
click at [674, 288] on span "By Freelancer" at bounding box center [656, 291] width 66 height 12
click at [612, 295] on input "By Freelancer" at bounding box center [612, 295] width 0 height 0
click at [307, 68] on input "[DATE]" at bounding box center [317, 72] width 69 height 17
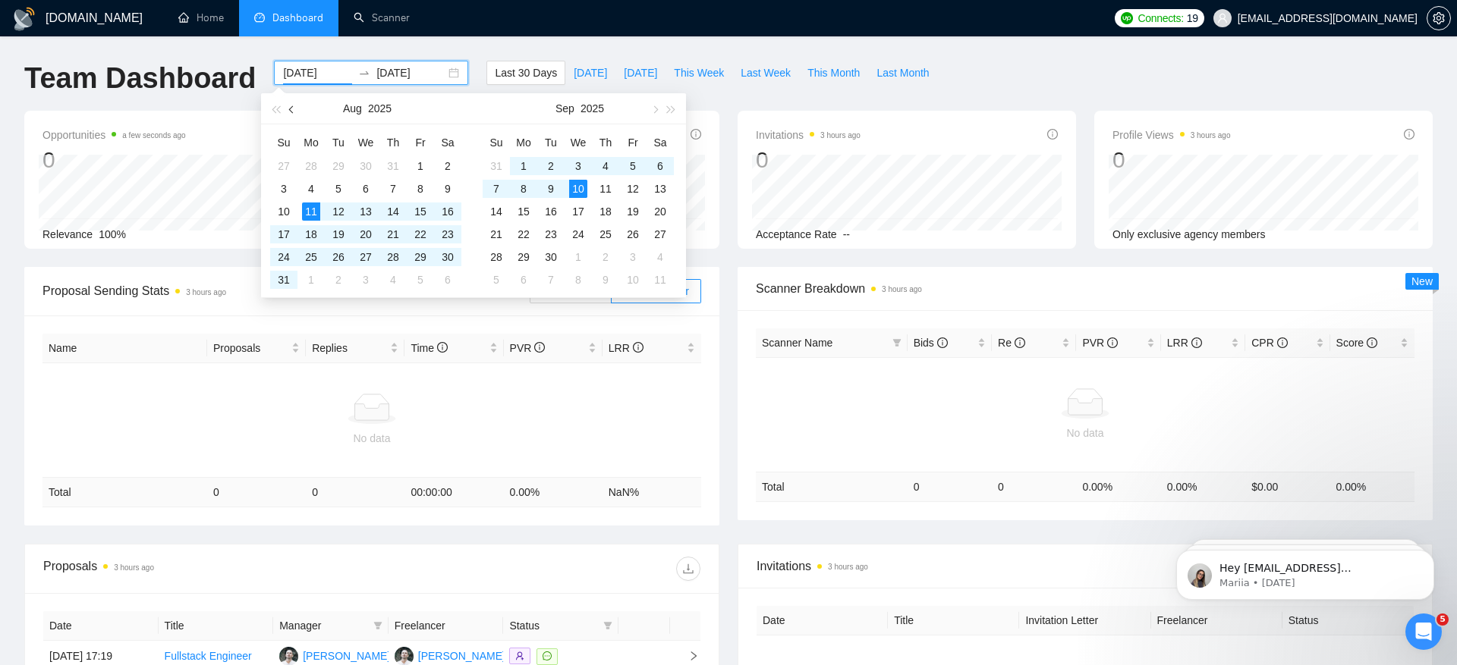
click at [290, 108] on span "button" at bounding box center [293, 109] width 8 height 8
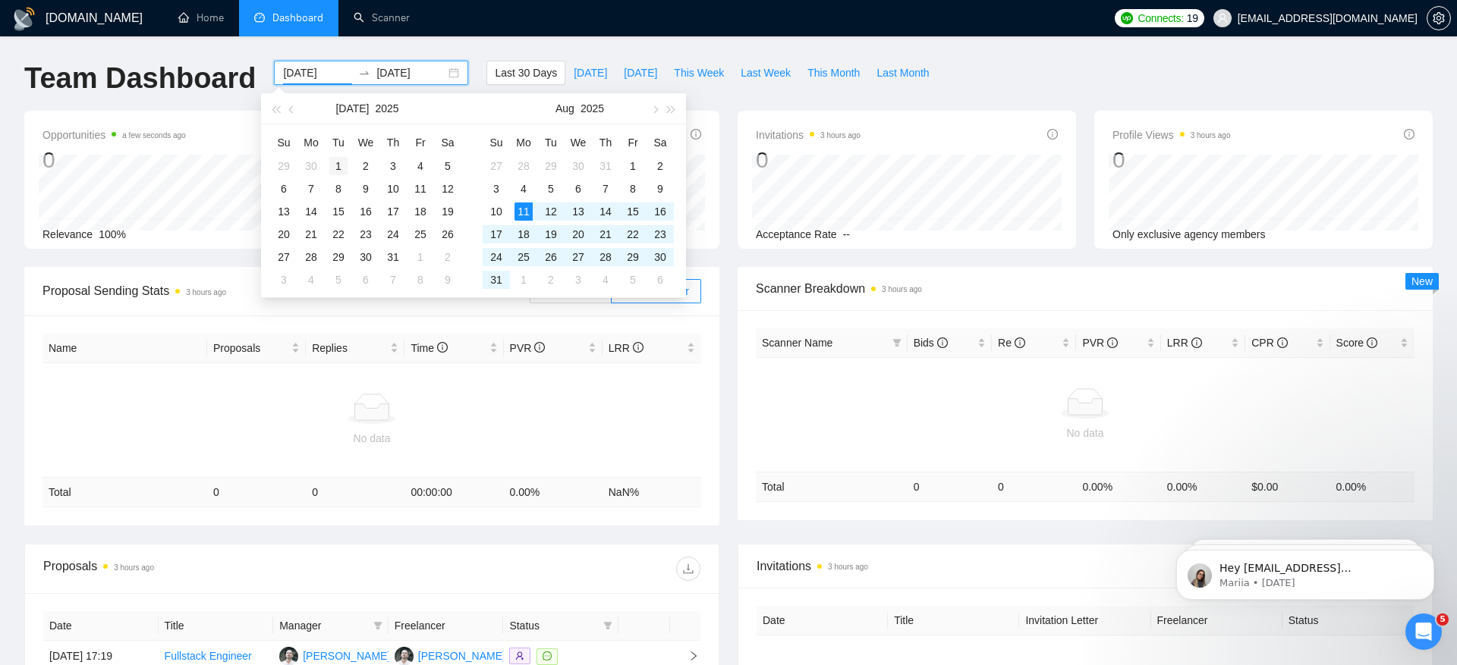
type input "[DATE]"
click at [333, 168] on div "1" at bounding box center [338, 166] width 18 height 18
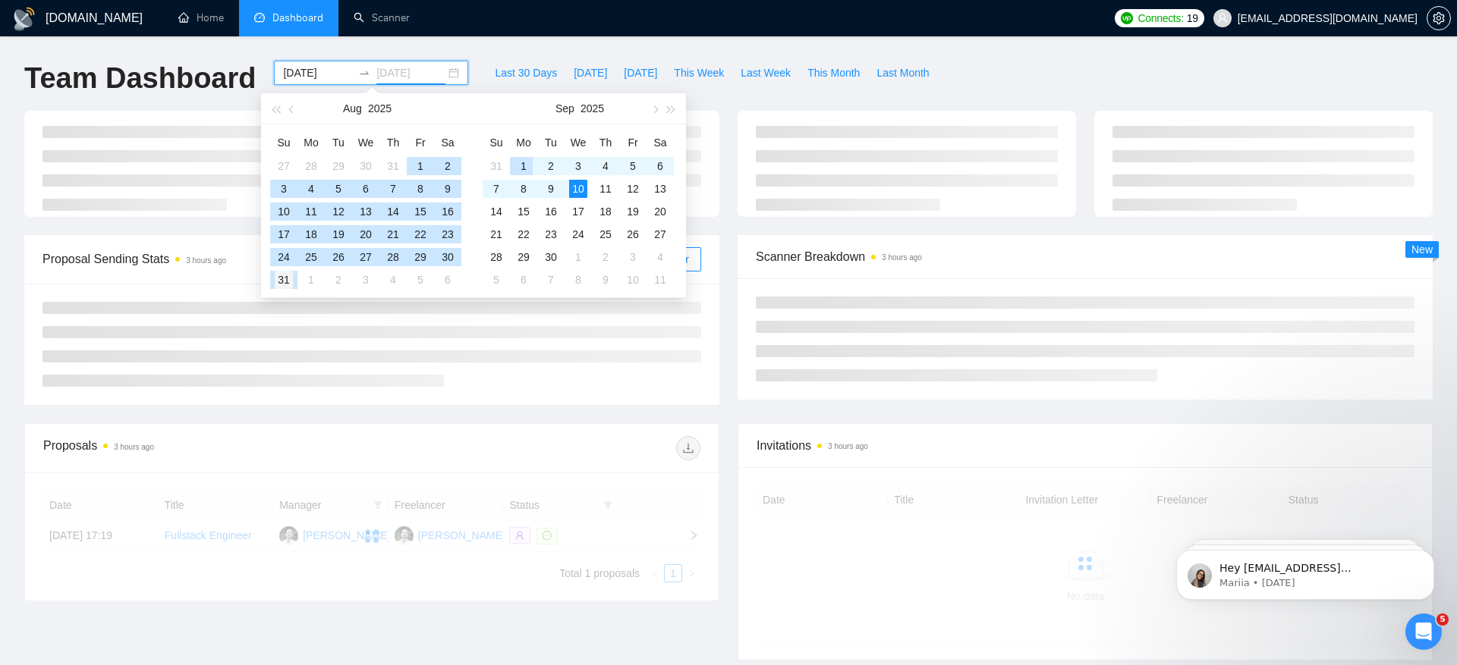
type input "[DATE]"
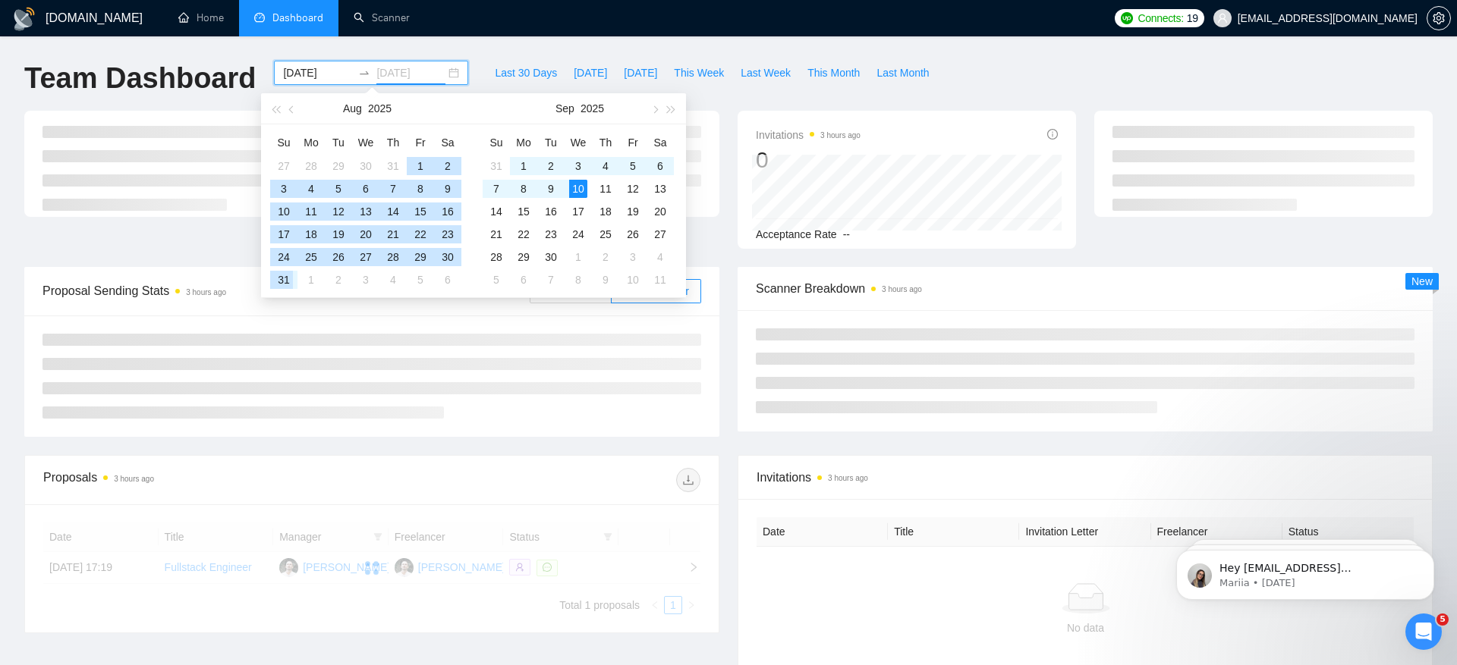
click at [285, 278] on div "31" at bounding box center [284, 280] width 18 height 18
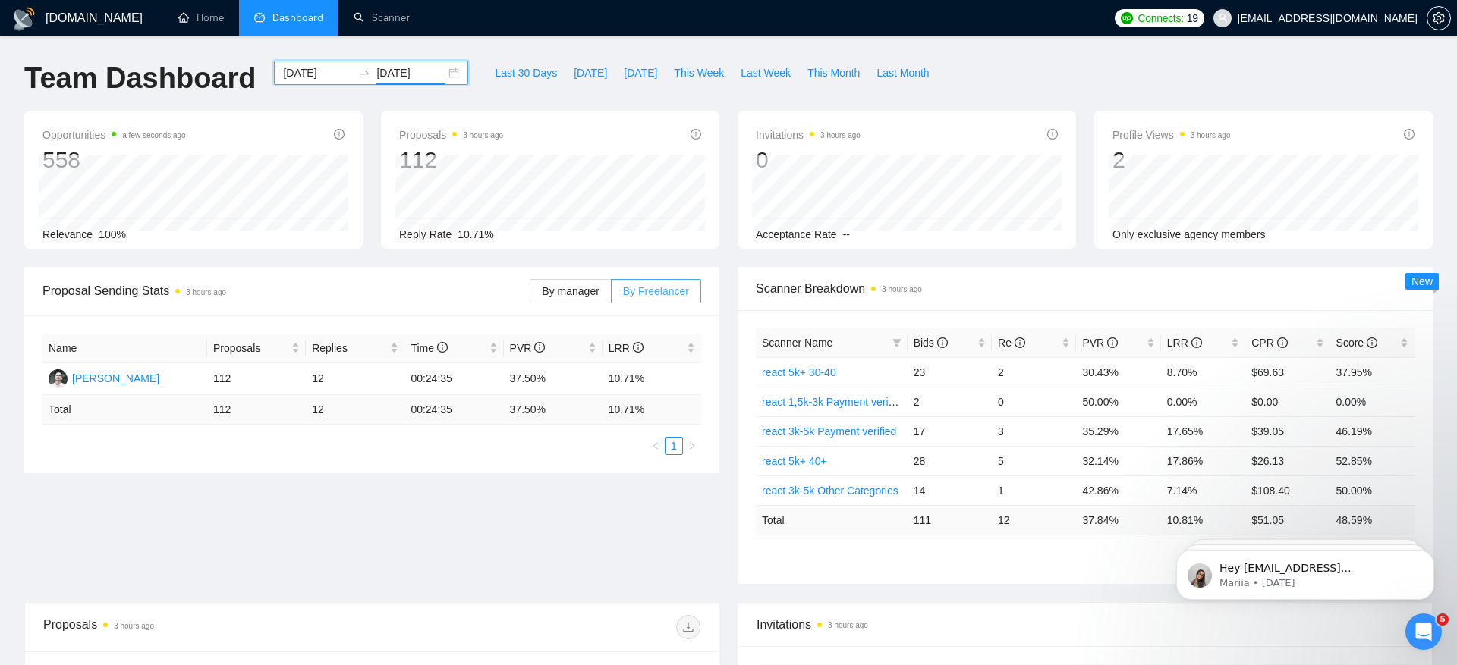
click at [650, 289] on span "By Freelancer" at bounding box center [656, 291] width 66 height 12
click at [612, 295] on input "By Freelancer" at bounding box center [612, 295] width 0 height 0
click at [566, 288] on span "By manager" at bounding box center [570, 291] width 57 height 12
click at [530, 295] on input "By manager" at bounding box center [530, 295] width 0 height 0
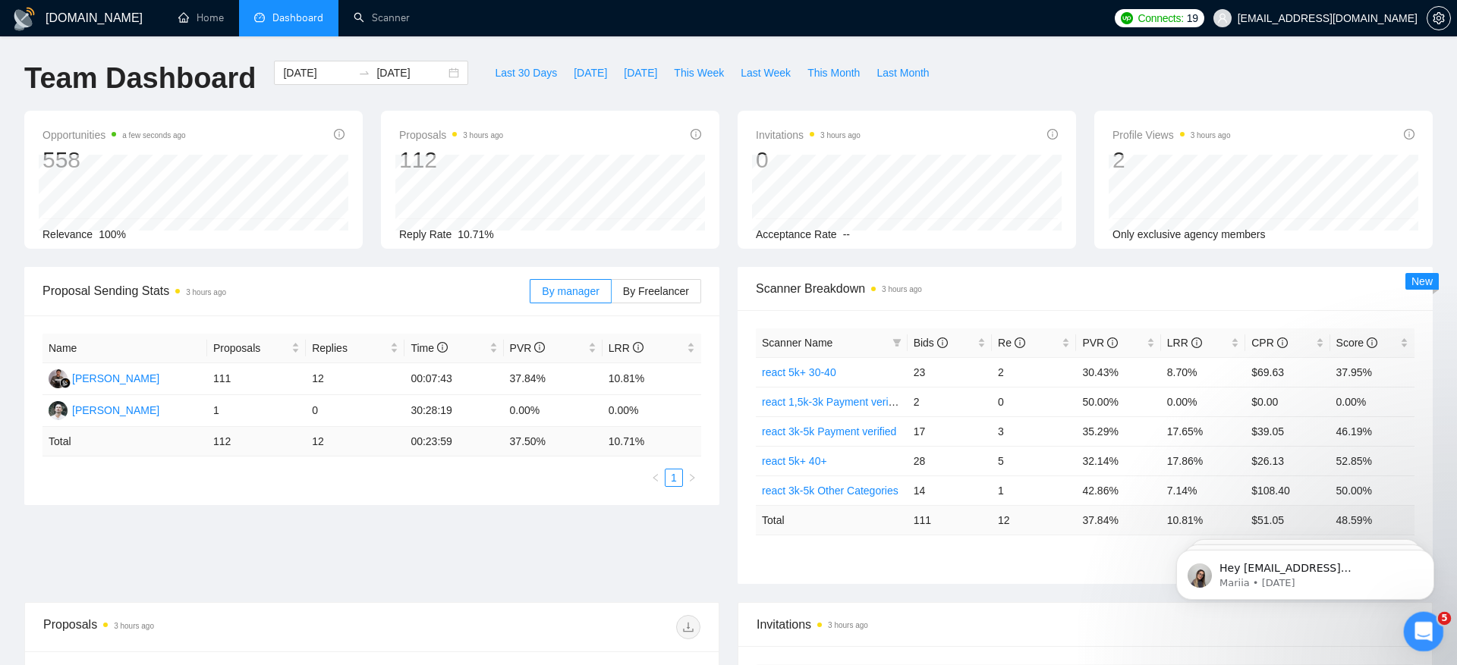
click at [1429, 615] on div "Open Intercom Messenger" at bounding box center [1421, 630] width 50 height 50
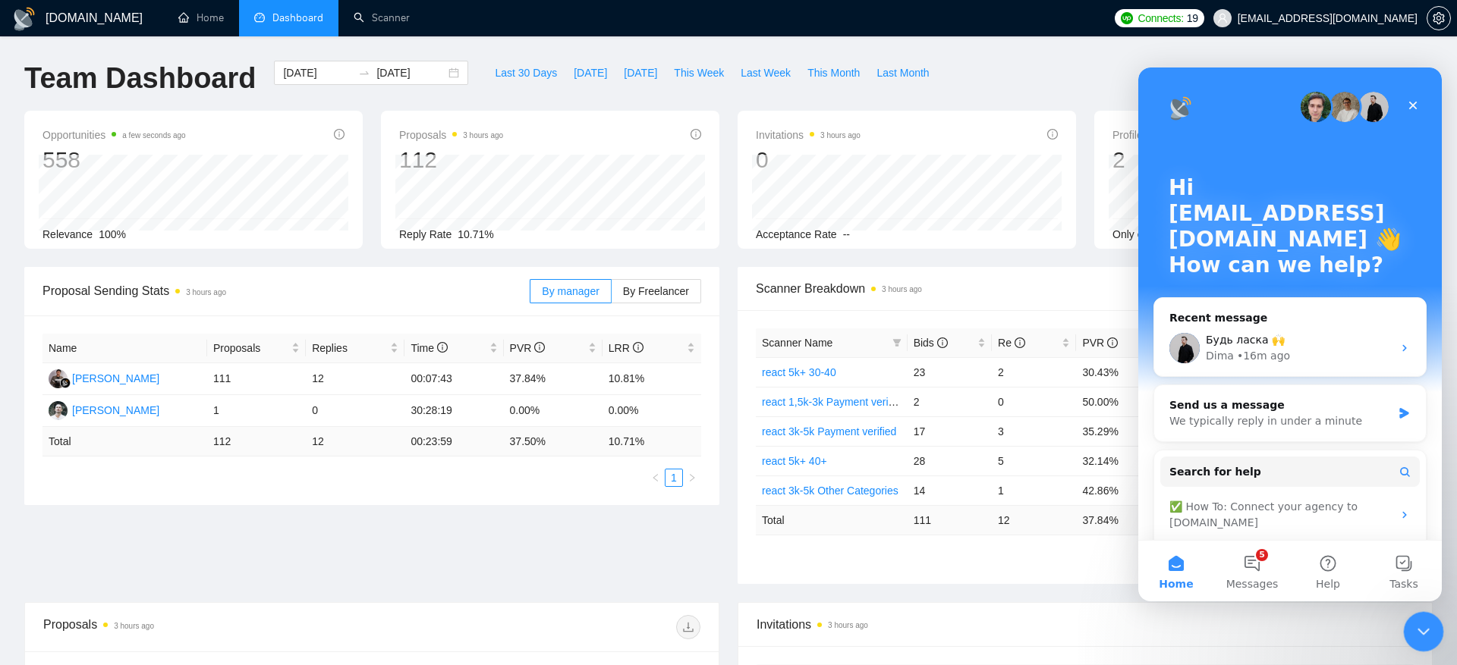
click at [1421, 629] on icon "Close Intercom Messenger" at bounding box center [1421, 630] width 18 height 18
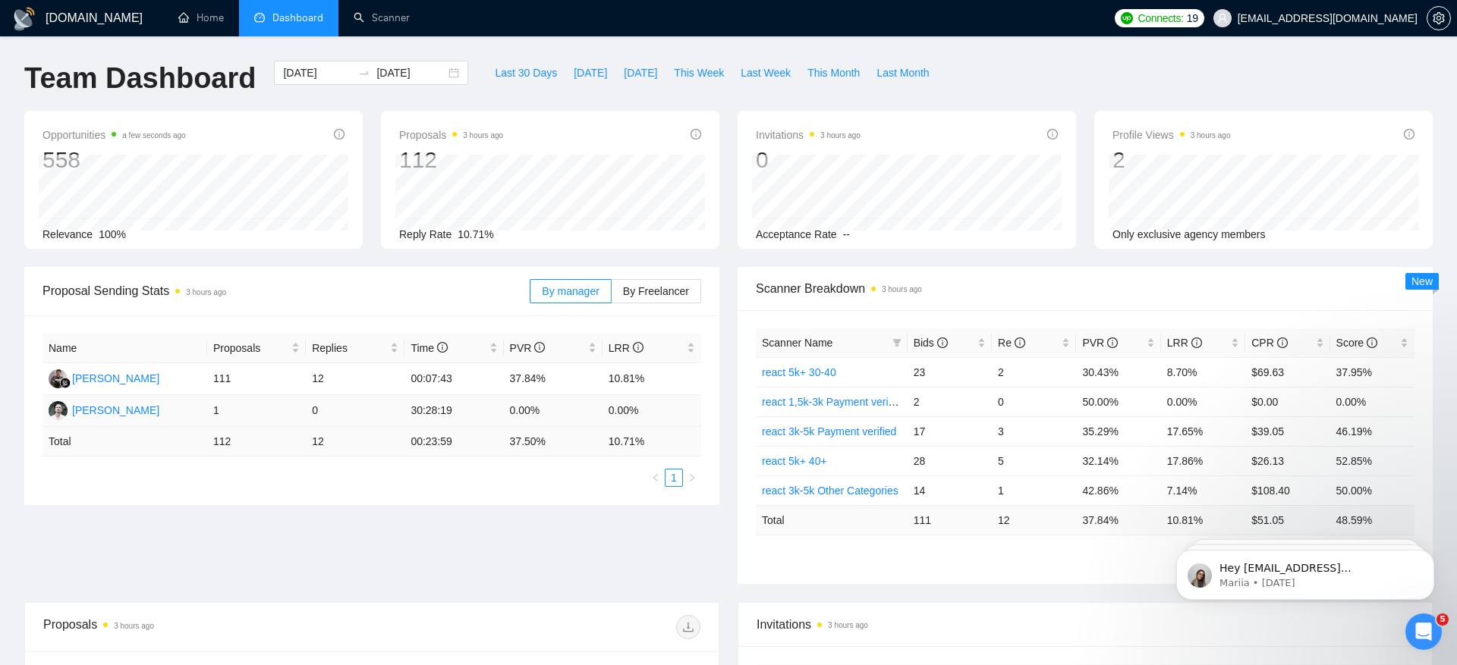
click at [115, 406] on div "[PERSON_NAME]" at bounding box center [115, 410] width 87 height 17
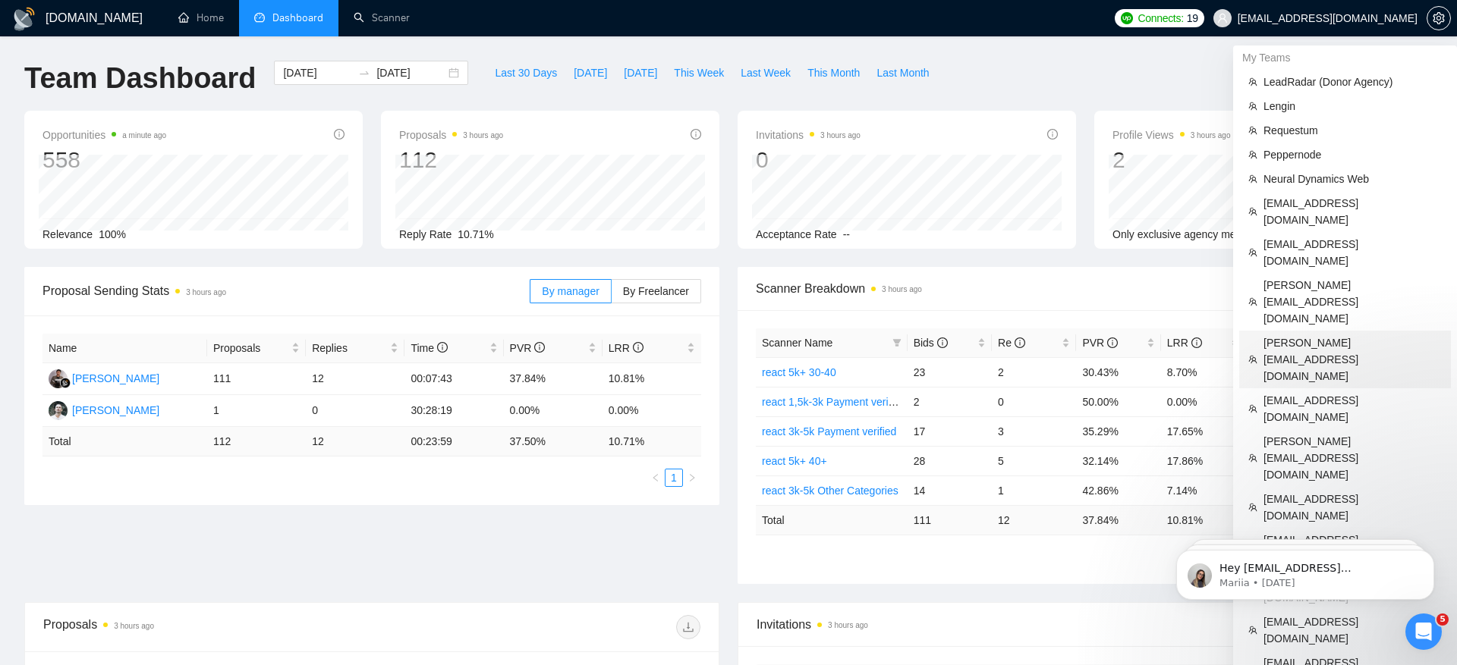
click at [1362, 335] on span "[PERSON_NAME][EMAIL_ADDRESS][DOMAIN_NAME]" at bounding box center [1352, 360] width 178 height 50
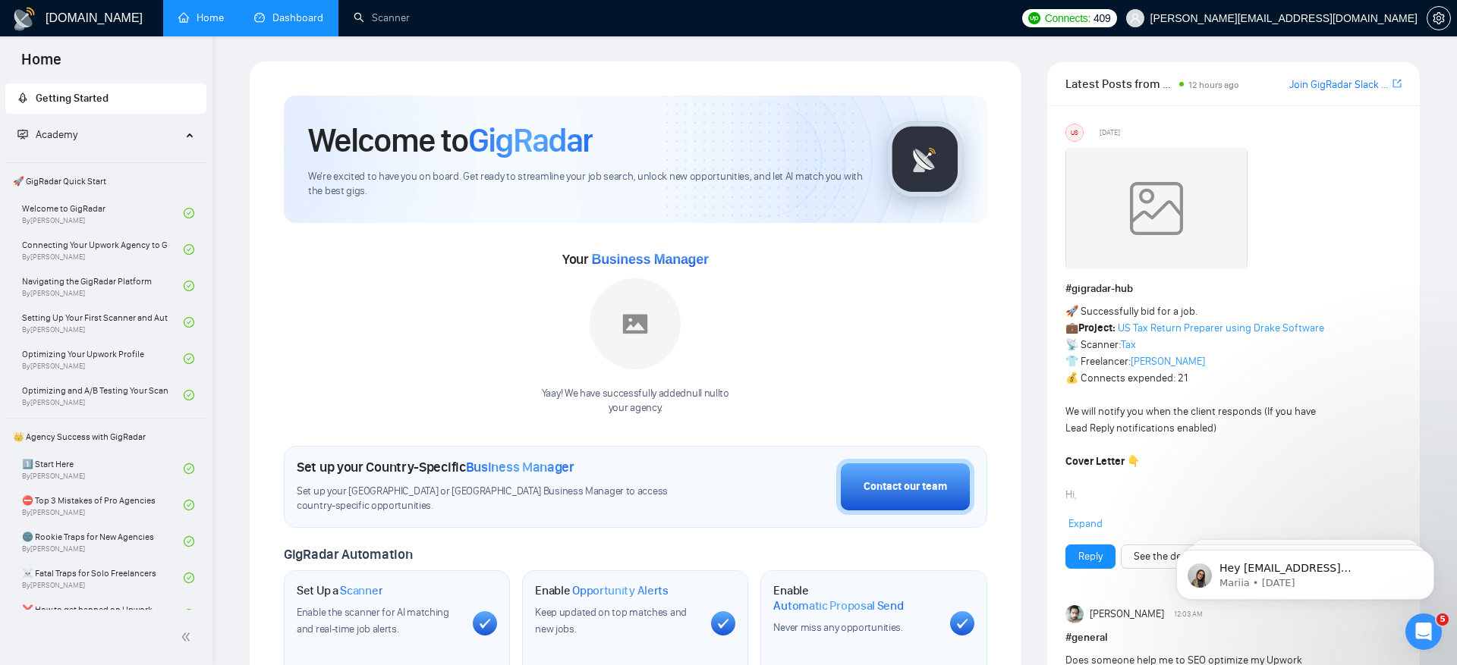
click at [307, 22] on link "Dashboard" at bounding box center [288, 17] width 69 height 13
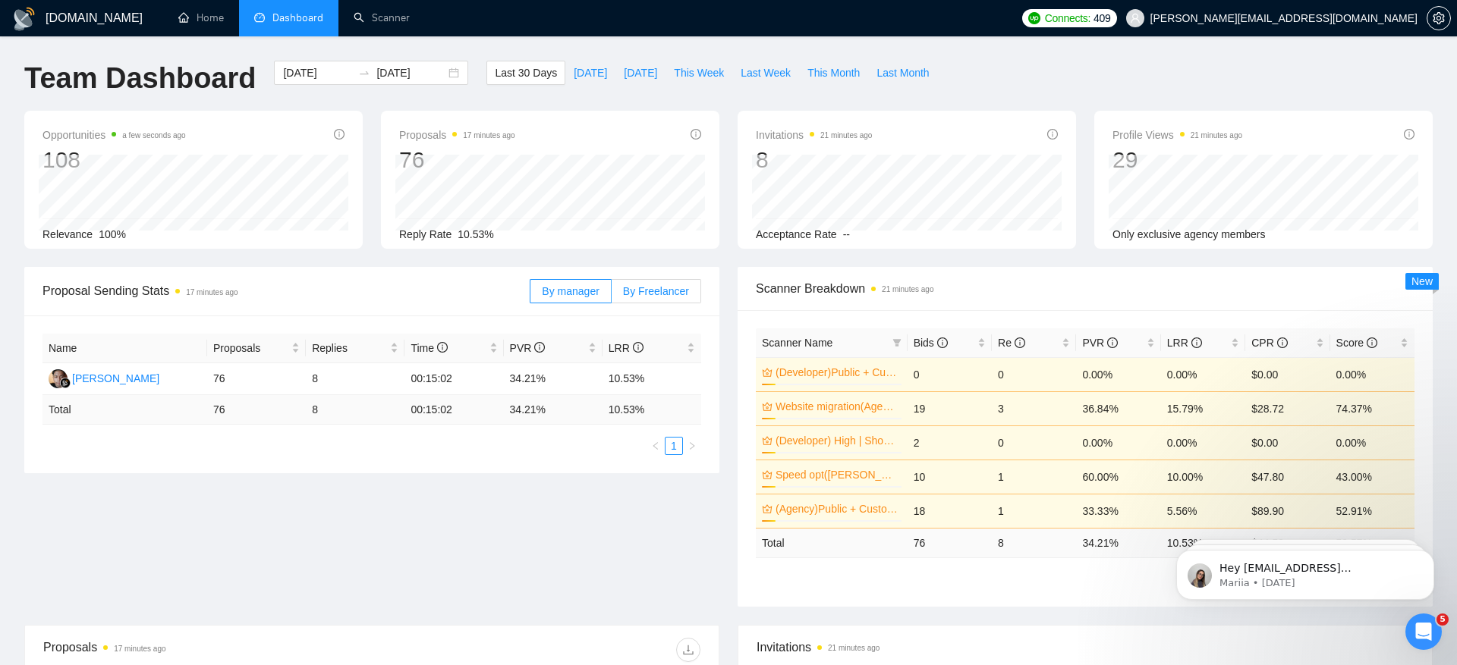
click at [637, 294] on span "By Freelancer" at bounding box center [656, 291] width 66 height 12
click at [612, 295] on input "By Freelancer" at bounding box center [612, 295] width 0 height 0
